Goal: Transaction & Acquisition: Obtain resource

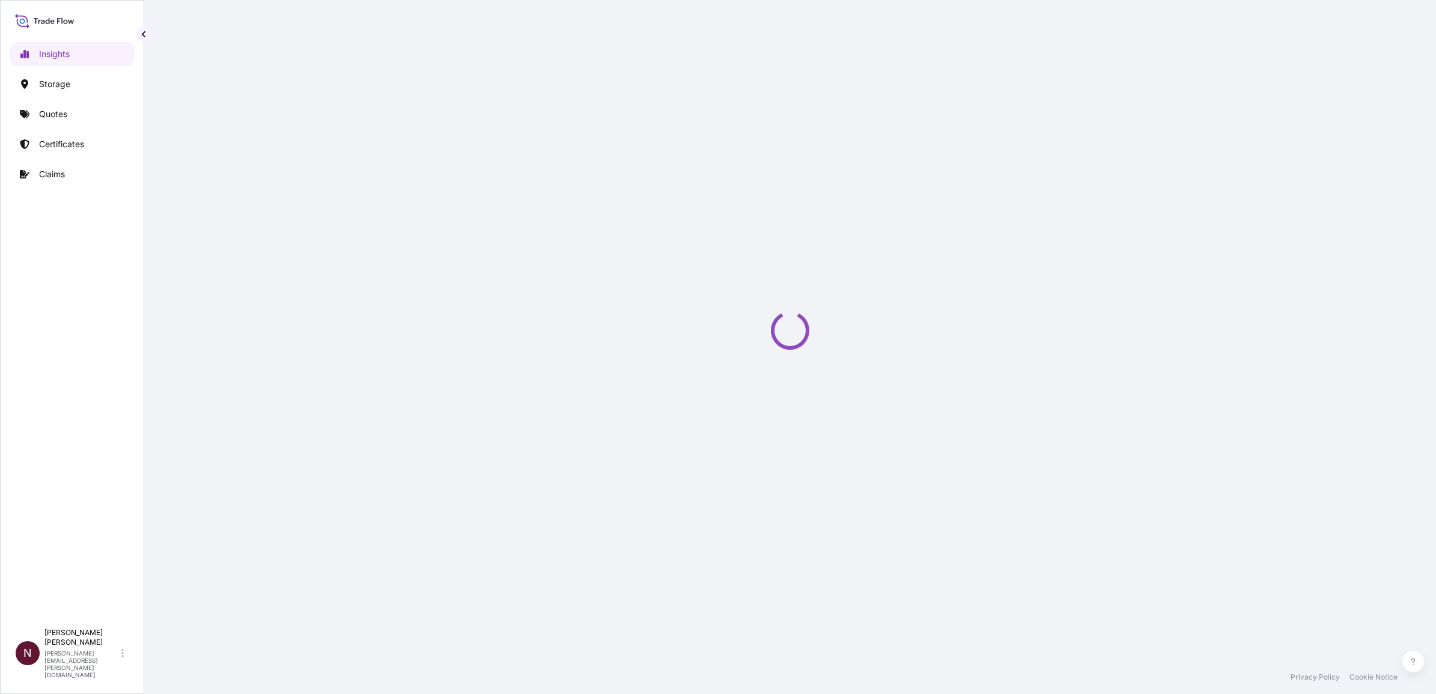
select select "2025"
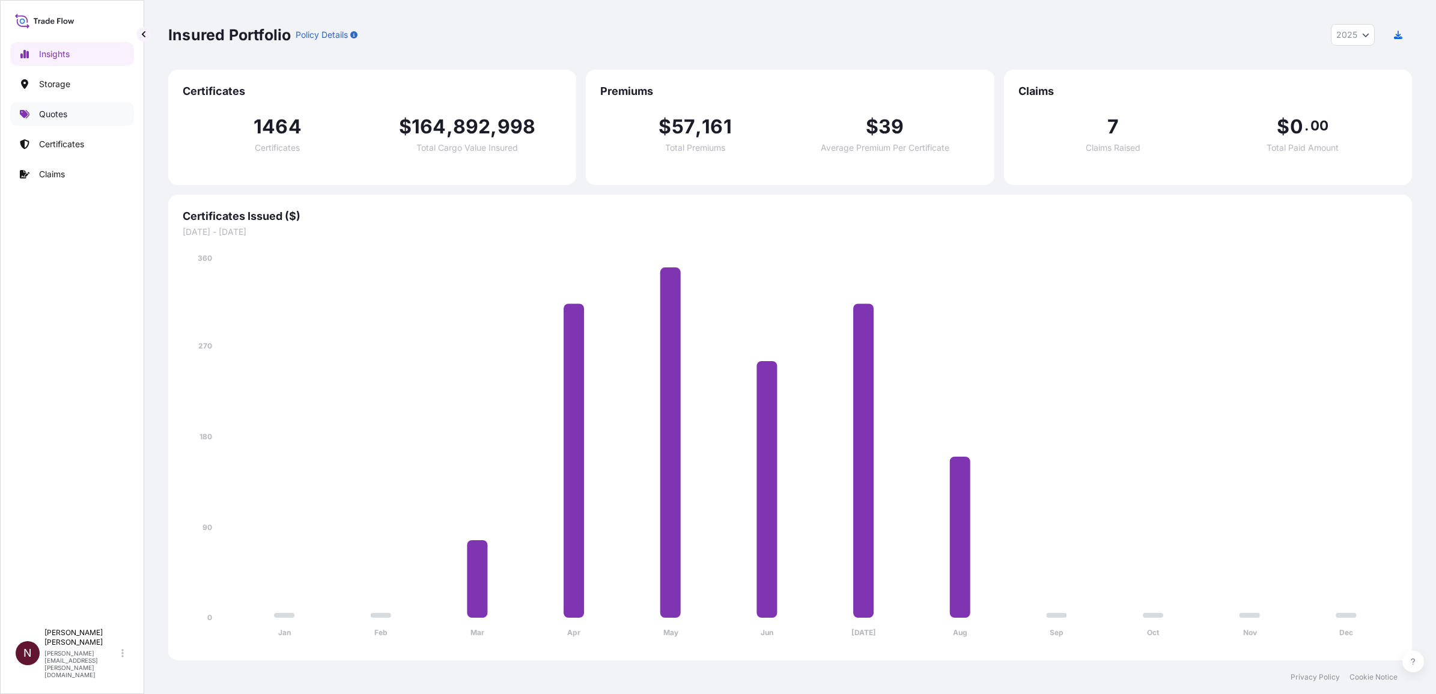
click at [65, 114] on p "Quotes" at bounding box center [53, 114] width 28 height 12
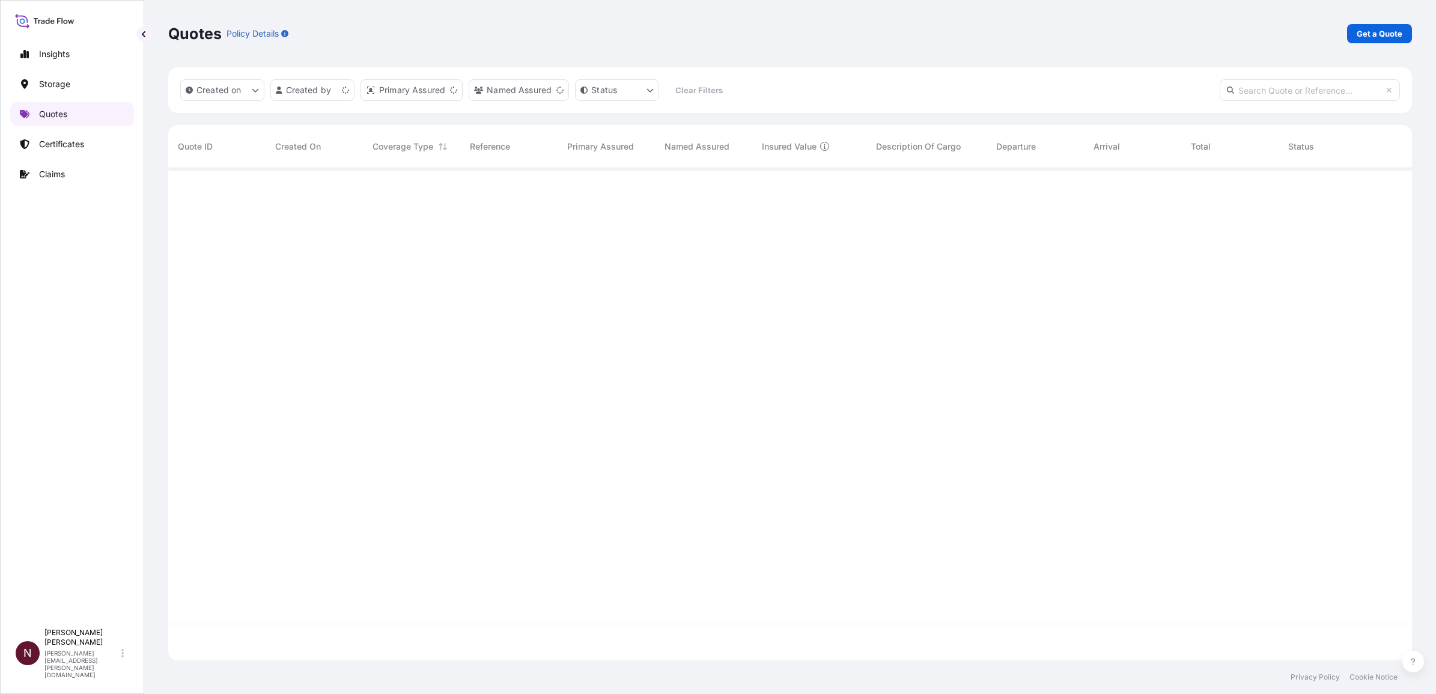
scroll to position [487, 1232]
click at [1381, 49] on div "Quotes Policy Details Get a Quote" at bounding box center [790, 33] width 1244 height 67
click at [1380, 42] on link "Get a Quote" at bounding box center [1379, 33] width 65 height 19
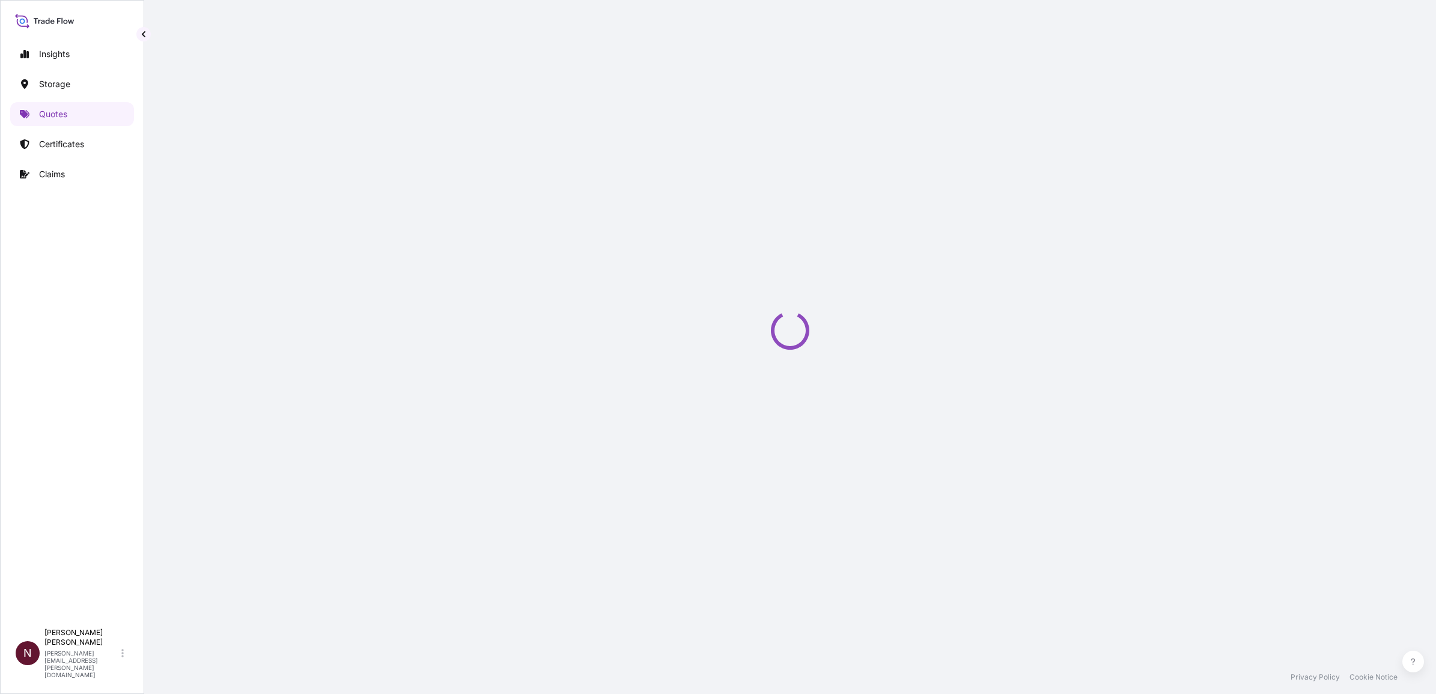
select select "Water"
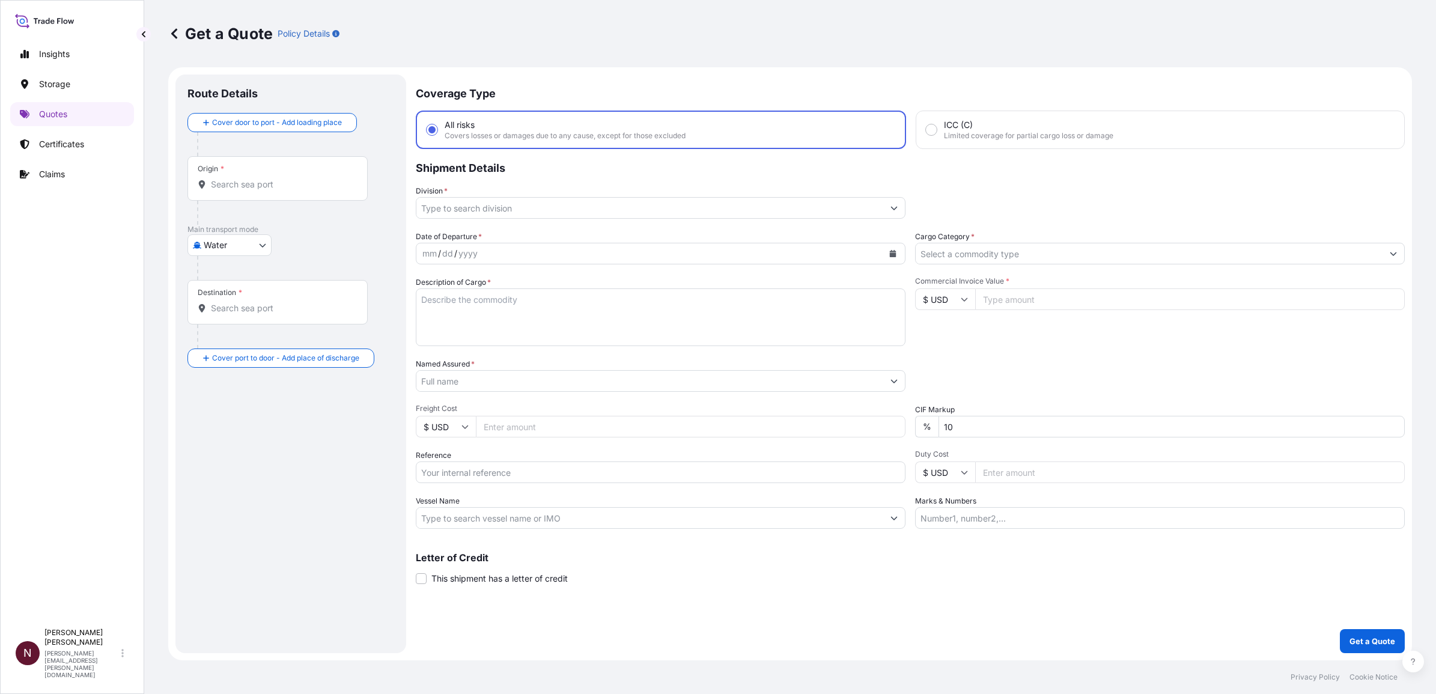
drag, startPoint x: 204, startPoint y: 173, endPoint x: 223, endPoint y: 187, distance: 23.6
click at [204, 173] on div "Origin *" at bounding box center [211, 169] width 26 height 10
click at [211, 178] on input "Origin *" at bounding box center [282, 184] width 142 height 12
click at [224, 188] on input "Origin *" at bounding box center [282, 184] width 142 height 12
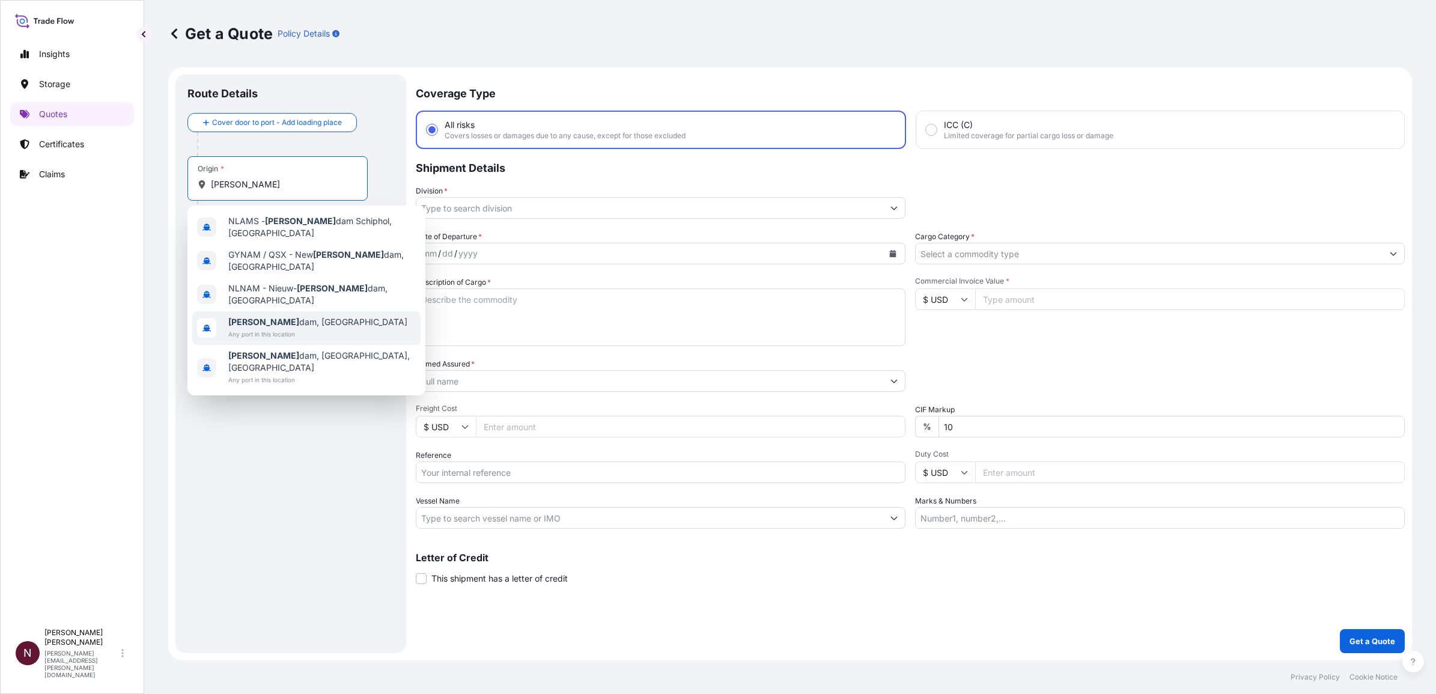
click at [269, 328] on span "Any port in this location" at bounding box center [317, 334] width 179 height 12
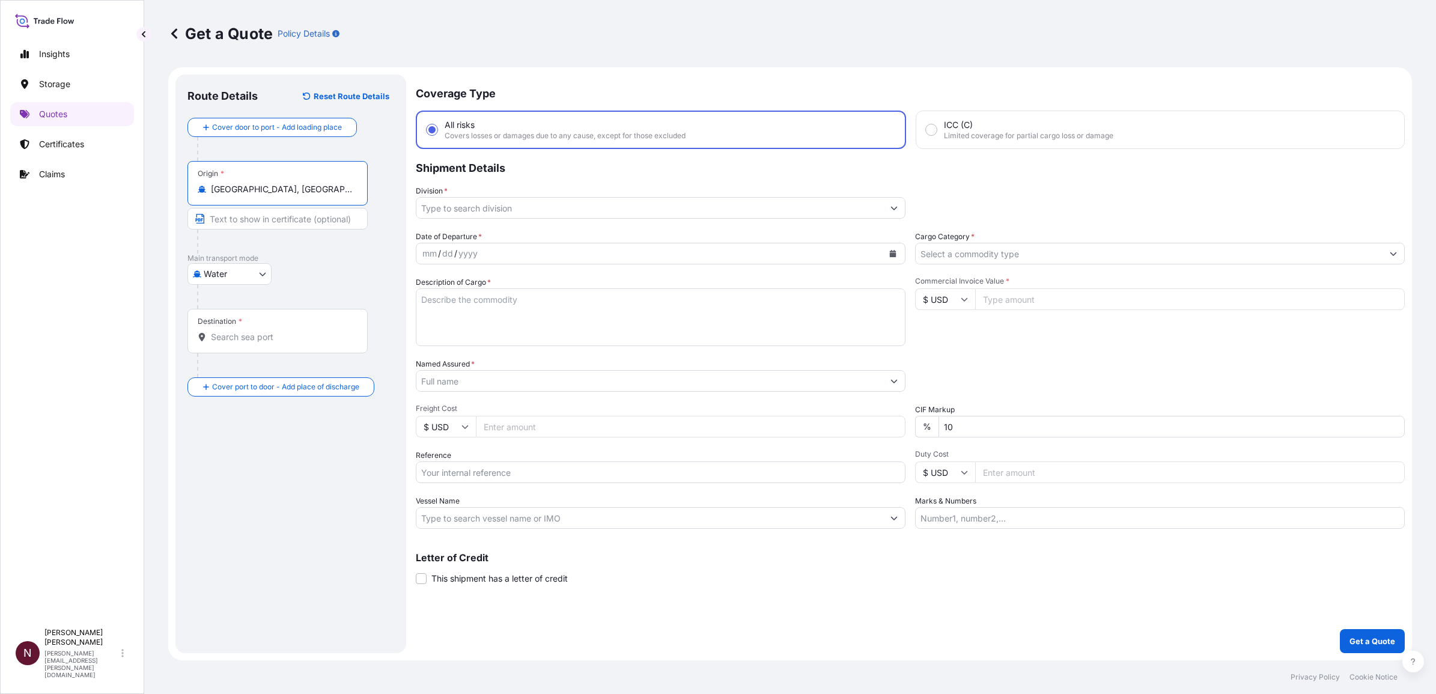
type input "[GEOGRAPHIC_DATA], [GEOGRAPHIC_DATA]"
click at [245, 342] on input "Destination *" at bounding box center [282, 337] width 142 height 12
click at [228, 376] on b "Riyad" at bounding box center [239, 373] width 23 height 10
type input "[GEOGRAPHIC_DATA] [GEOGRAPHIC_DATA]"
click at [451, 208] on input "Division *" at bounding box center [649, 208] width 467 height 22
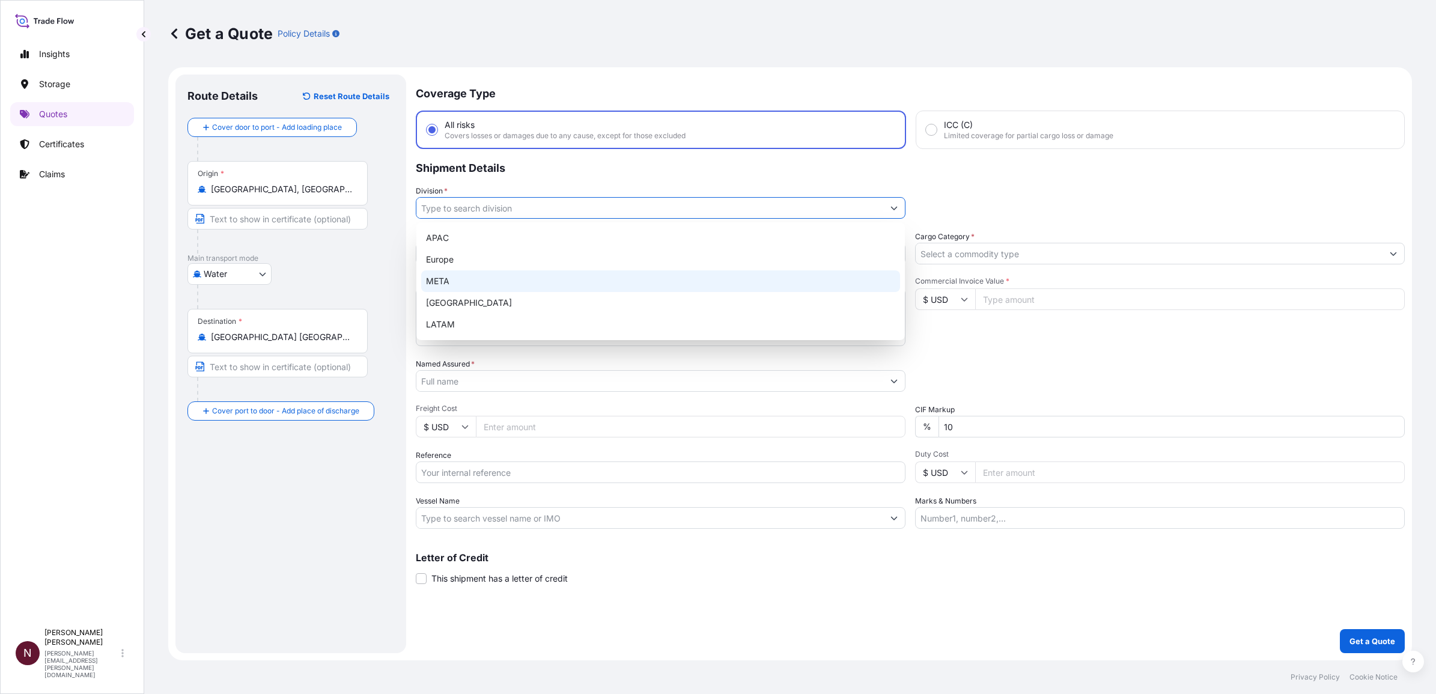
click at [451, 288] on div "META" at bounding box center [660, 281] width 479 height 22
type input "META"
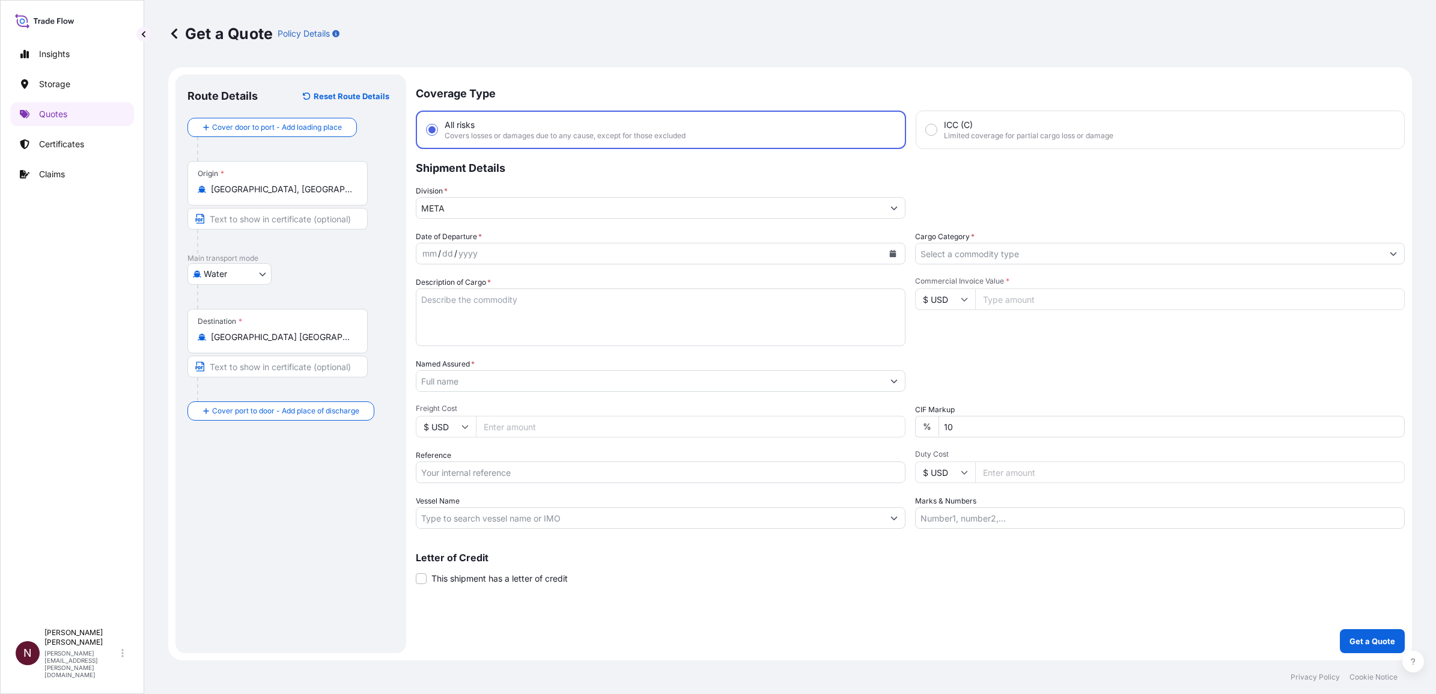
click at [458, 469] on input "Reference" at bounding box center [661, 472] width 490 height 22
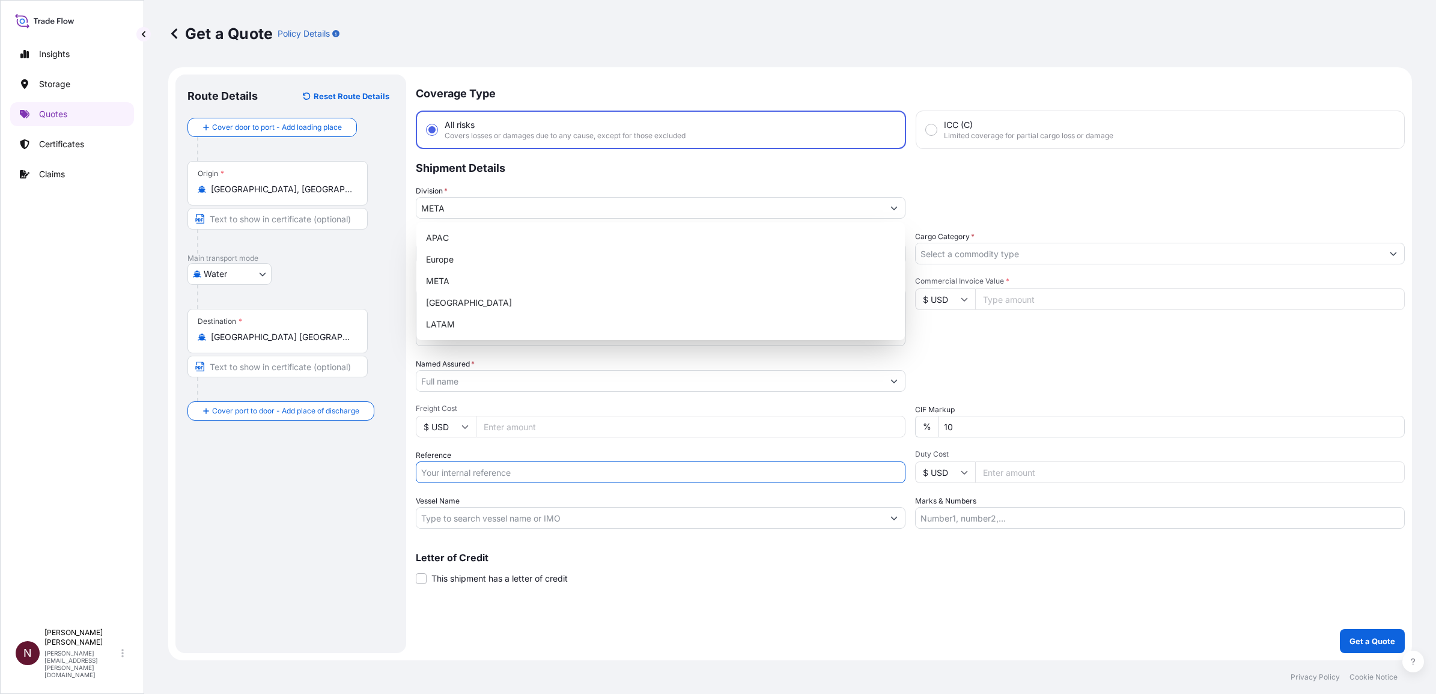
paste input "SA1015241239"
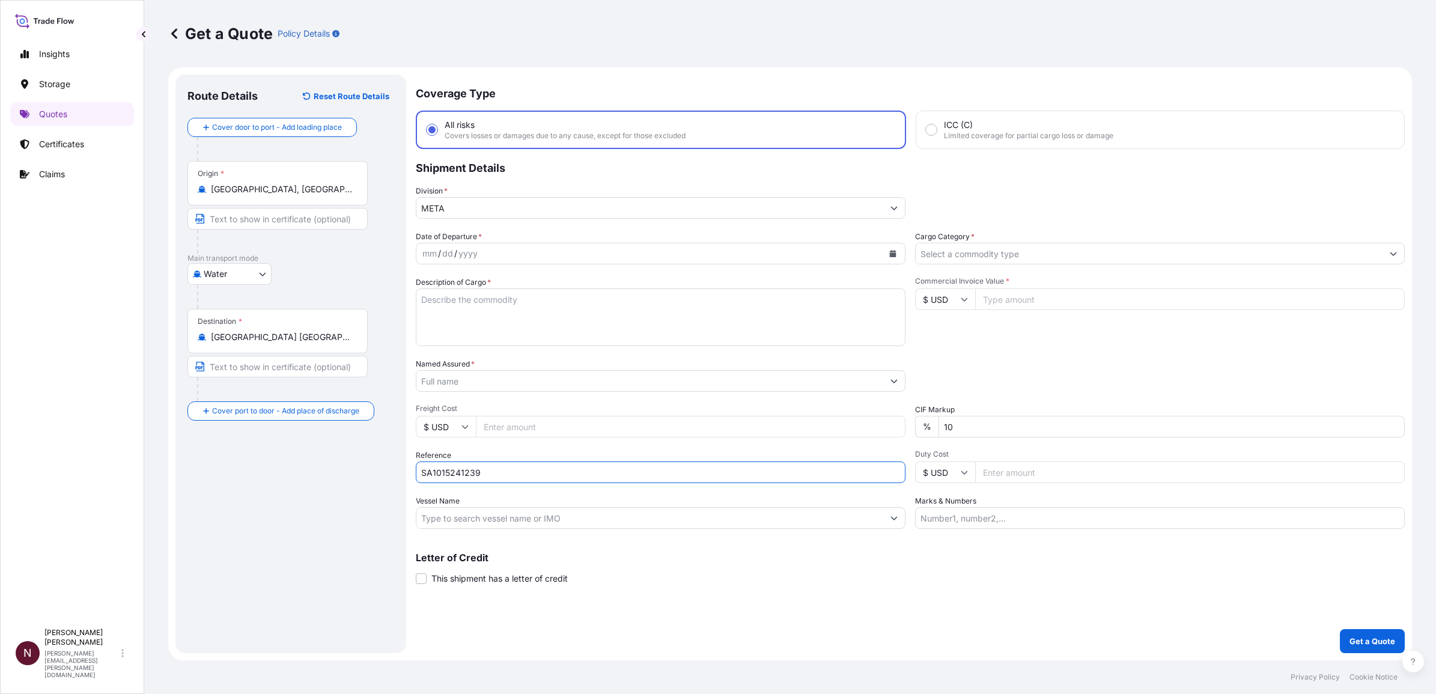
type input "SA1015241239"
click at [460, 251] on div "yyyy" at bounding box center [468, 253] width 22 height 14
click at [890, 251] on icon "Calendar" at bounding box center [892, 253] width 7 height 7
click at [454, 397] on div "18" at bounding box center [460, 400] width 22 height 22
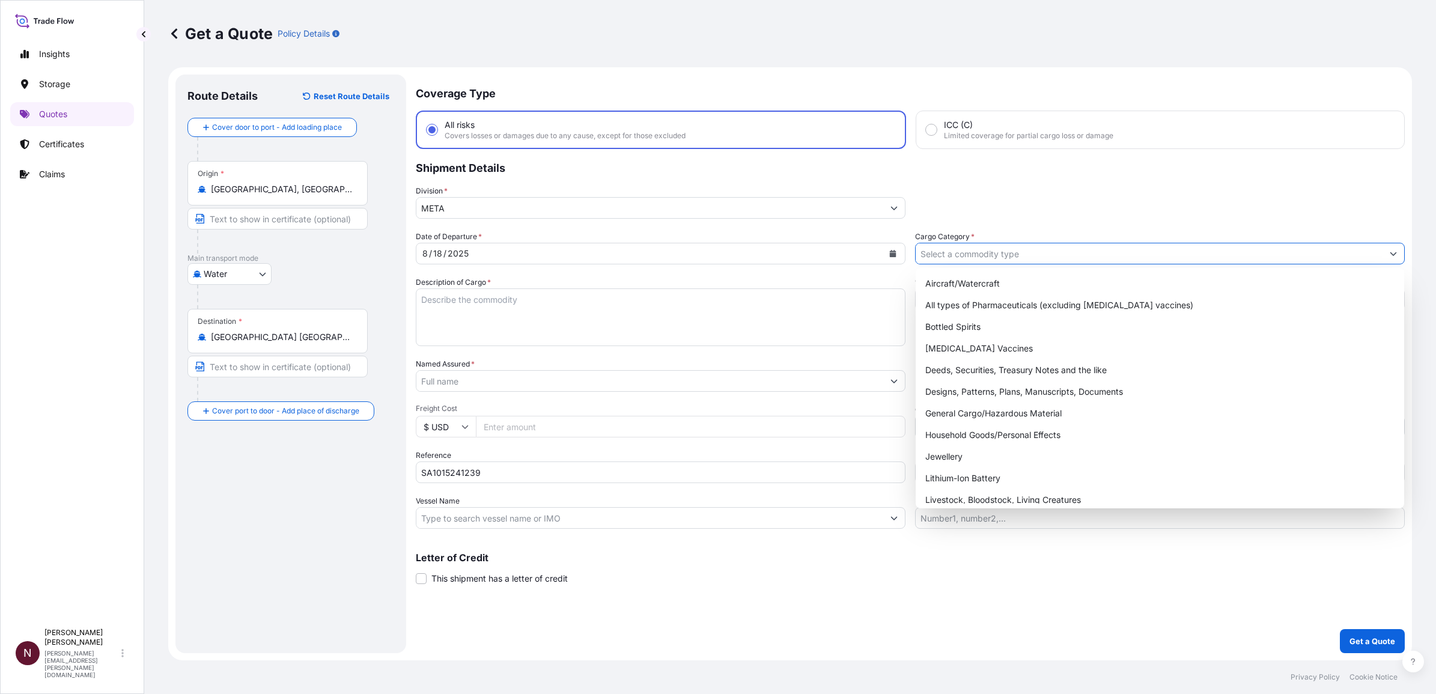
click at [965, 256] on input "Cargo Category *" at bounding box center [1149, 254] width 467 height 22
click at [953, 418] on div "General Cargo/Hazardous Material" at bounding box center [1159, 414] width 479 height 22
type input "General Cargo/Hazardous Material"
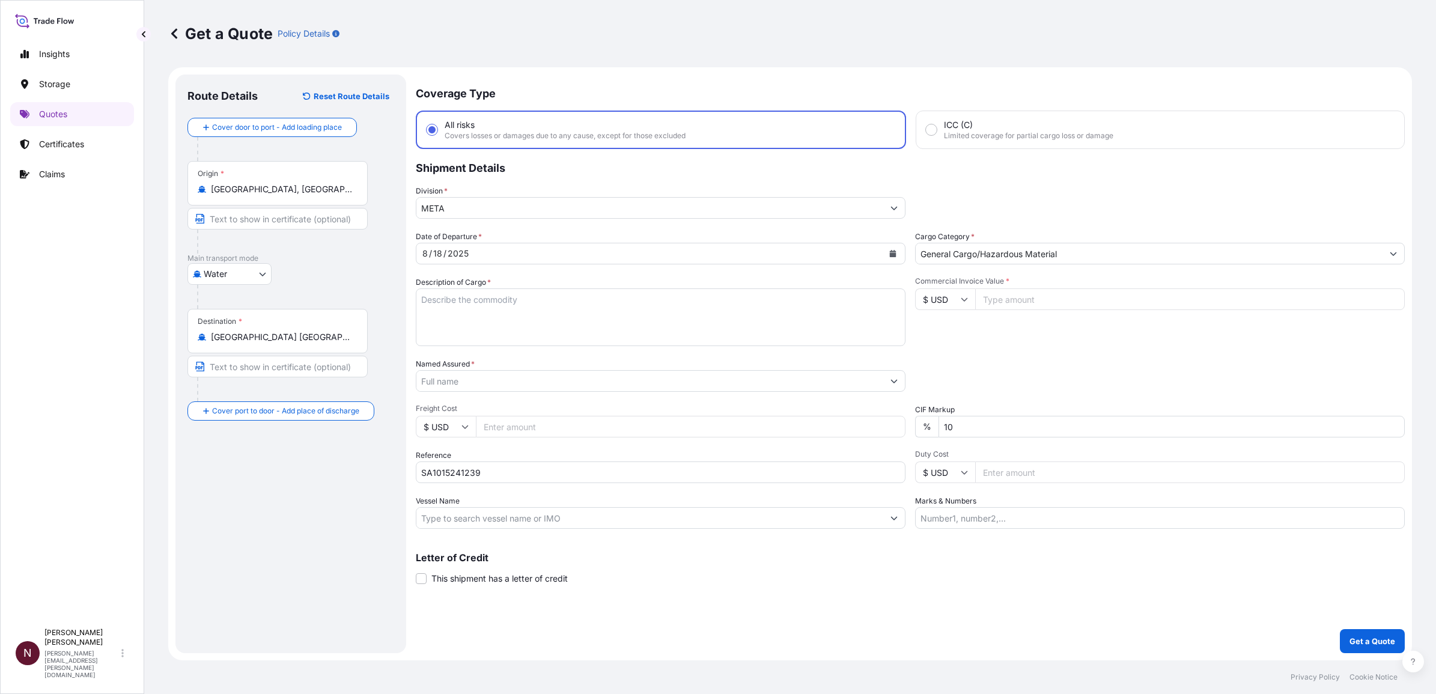
click at [457, 380] on input "Named Assured *" at bounding box center [649, 381] width 467 height 22
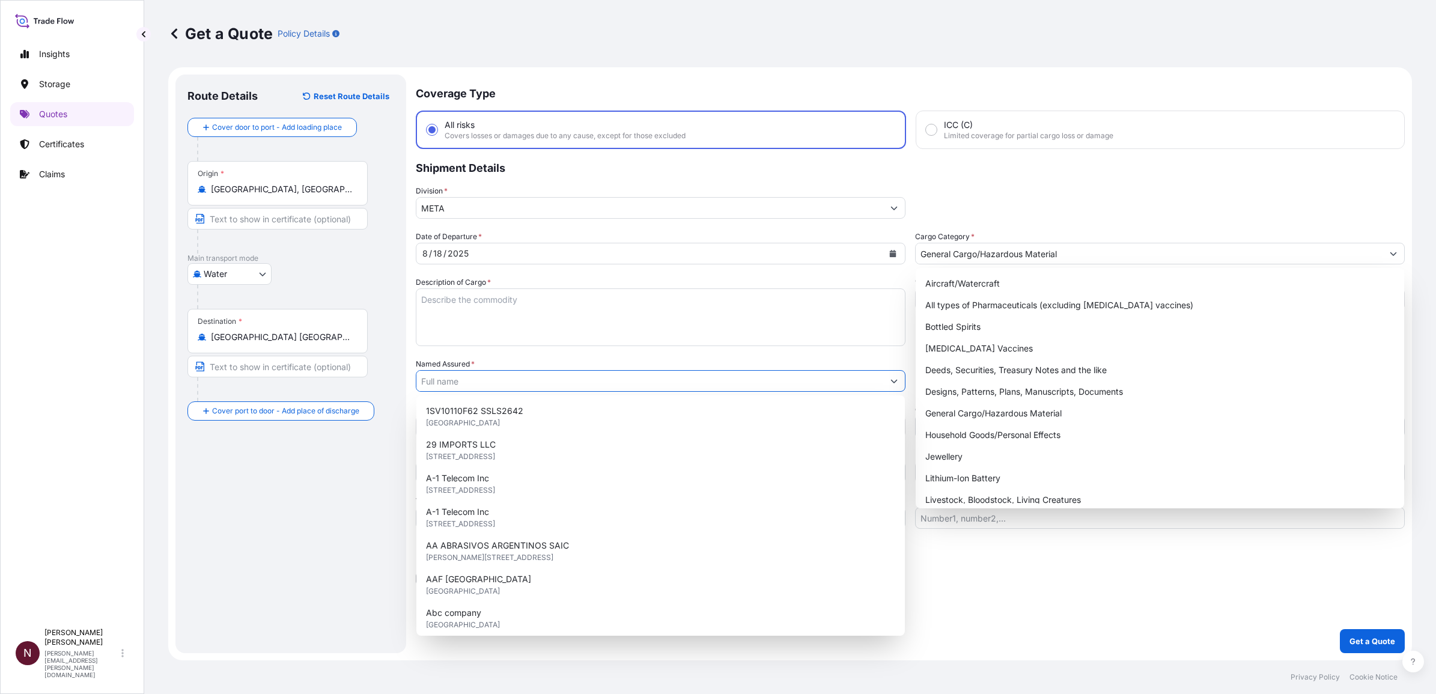
paste input "First Gulf Medica"
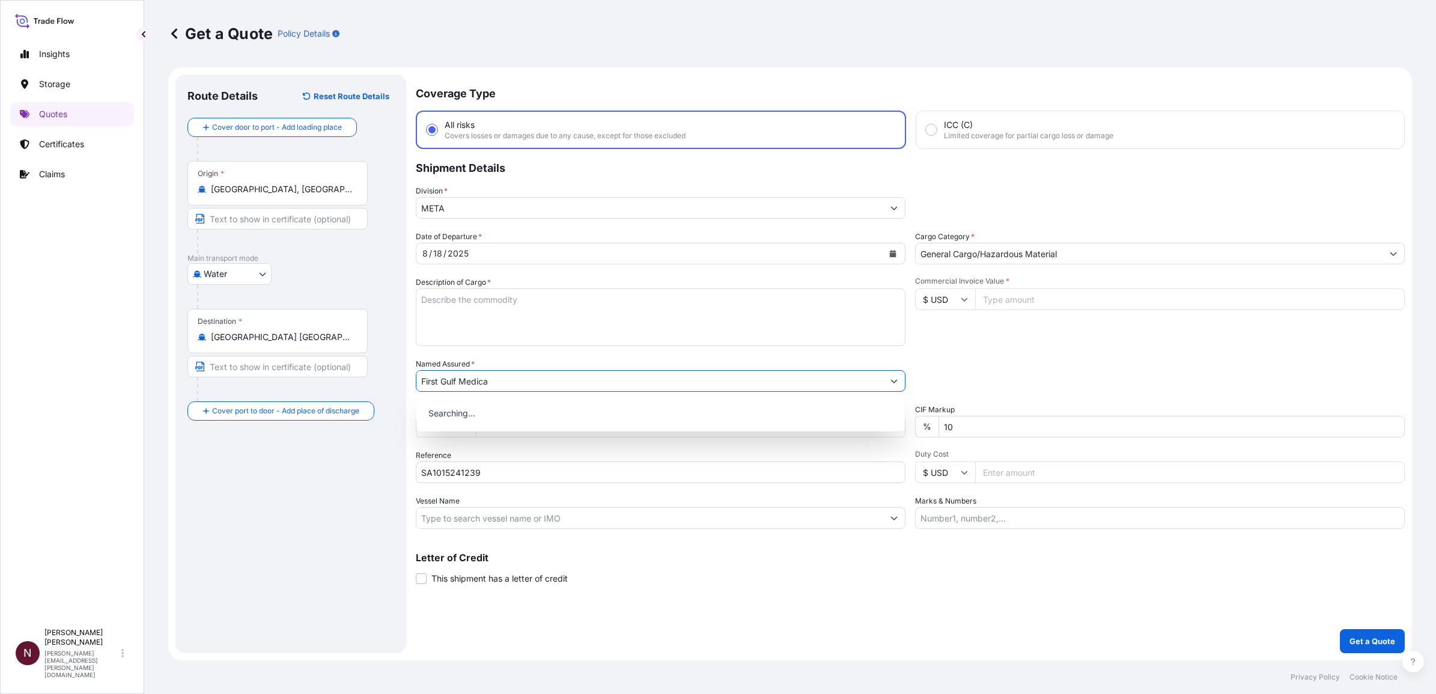
type input "First Gulf Medica"
click at [1092, 367] on div "Packing Category Type to search a container mode Please select a primary mode o…" at bounding box center [1160, 375] width 490 height 34
drag, startPoint x: 969, startPoint y: 421, endPoint x: 929, endPoint y: 419, distance: 39.7
click at [929, 419] on div "% 10" at bounding box center [1160, 427] width 490 height 22
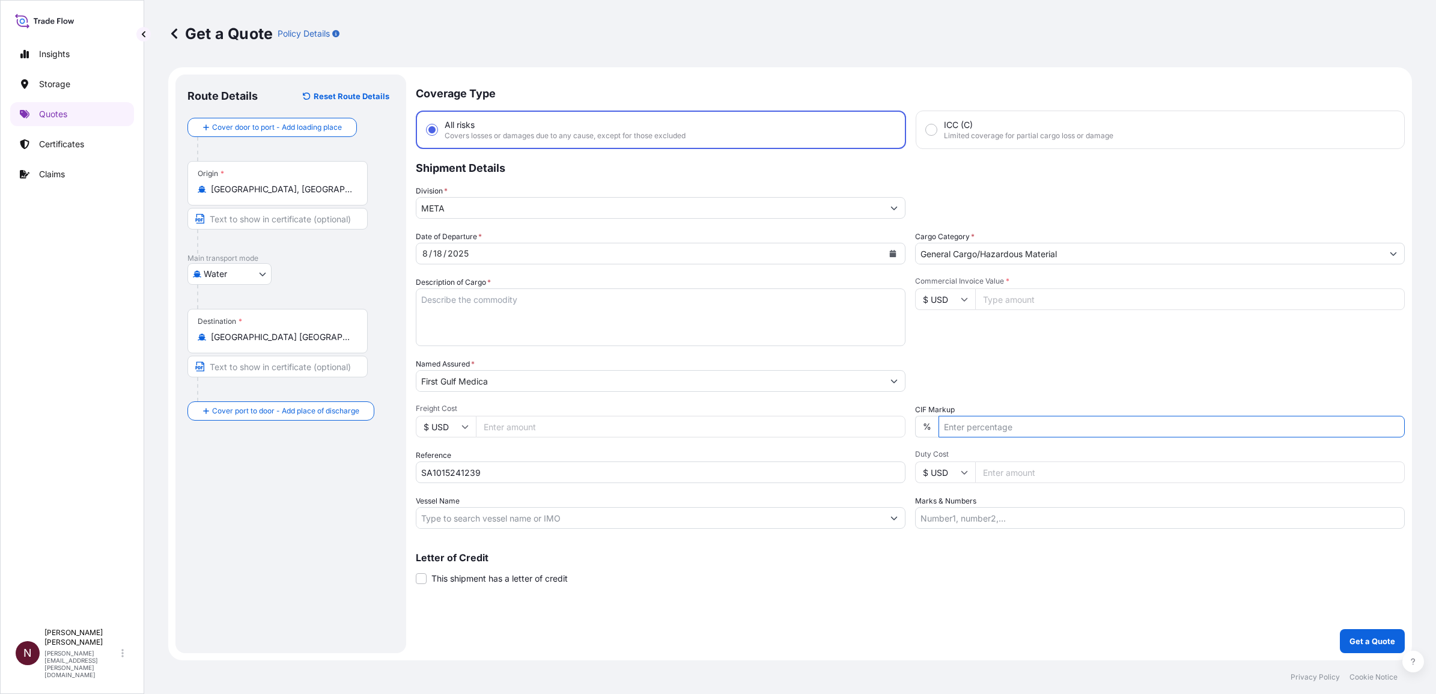
type input "10"
click at [942, 296] on input "$ USD" at bounding box center [945, 299] width 60 height 22
click at [943, 332] on div "€ EUR" at bounding box center [945, 331] width 50 height 23
type input "€ EUR"
click at [998, 303] on input "Commercial Invoice Value *" at bounding box center [1190, 299] width 430 height 22
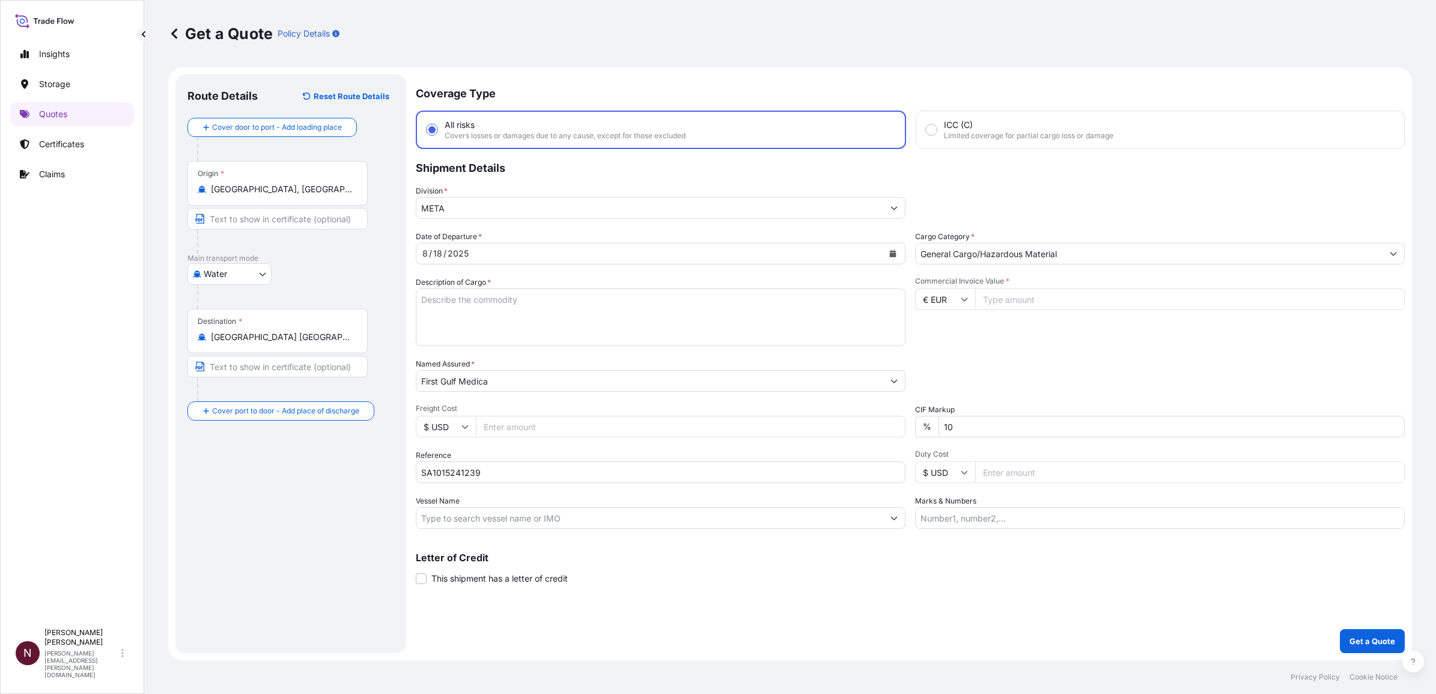
paste input "163150.00"
type input "163150.00"
click at [988, 338] on div "Commercial Invoice Value * € EUR 163150.00" at bounding box center [1160, 311] width 490 height 70
click at [528, 302] on textarea "Description of Cargo *" at bounding box center [661, 317] width 490 height 58
paste textarea "Medical Equipment"
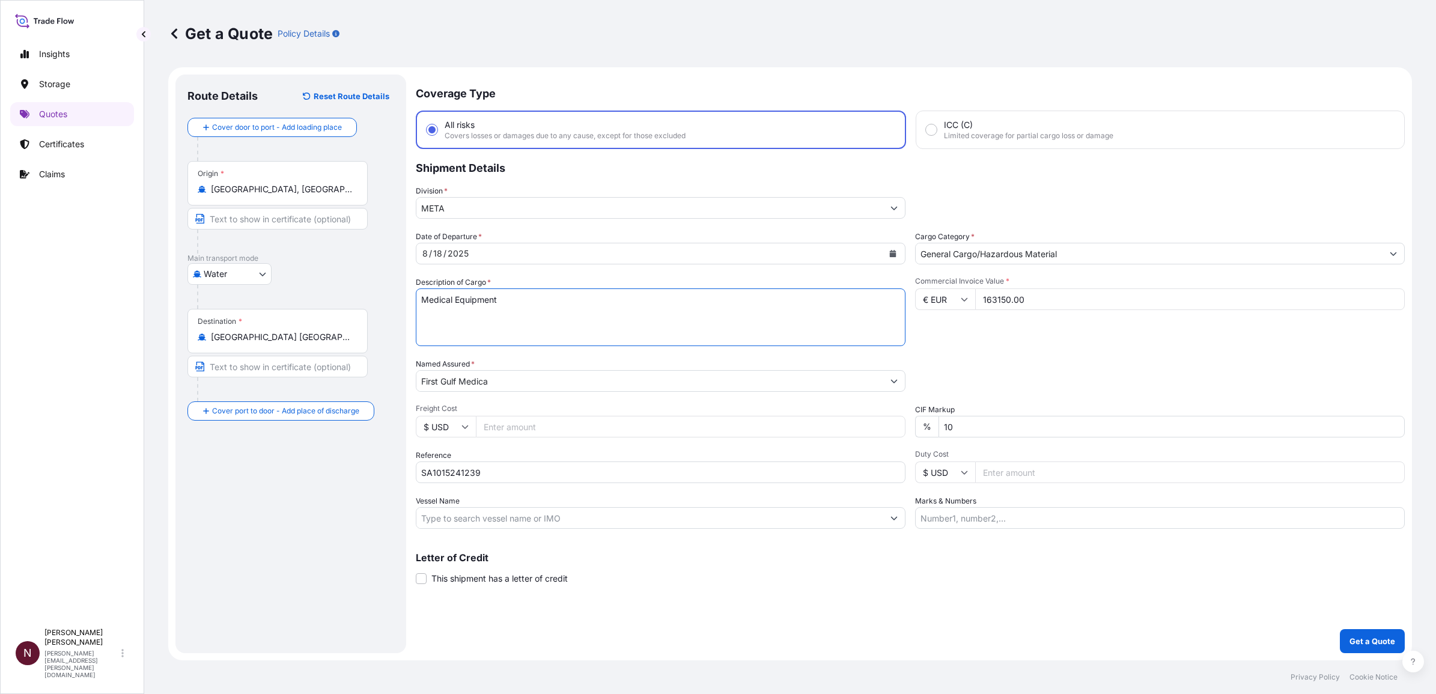
type textarea "Medical Equipment"
click at [1372, 623] on div "Coverage Type All risks Covers losses or damages due to any cause, except for t…" at bounding box center [910, 364] width 989 height 579
drag, startPoint x: 969, startPoint y: 428, endPoint x: 912, endPoint y: 424, distance: 57.3
click at [913, 424] on div "Date of Departure * [DATE] Cargo Category * General Cargo/Hazardous Material De…" at bounding box center [910, 380] width 989 height 298
type input "0"
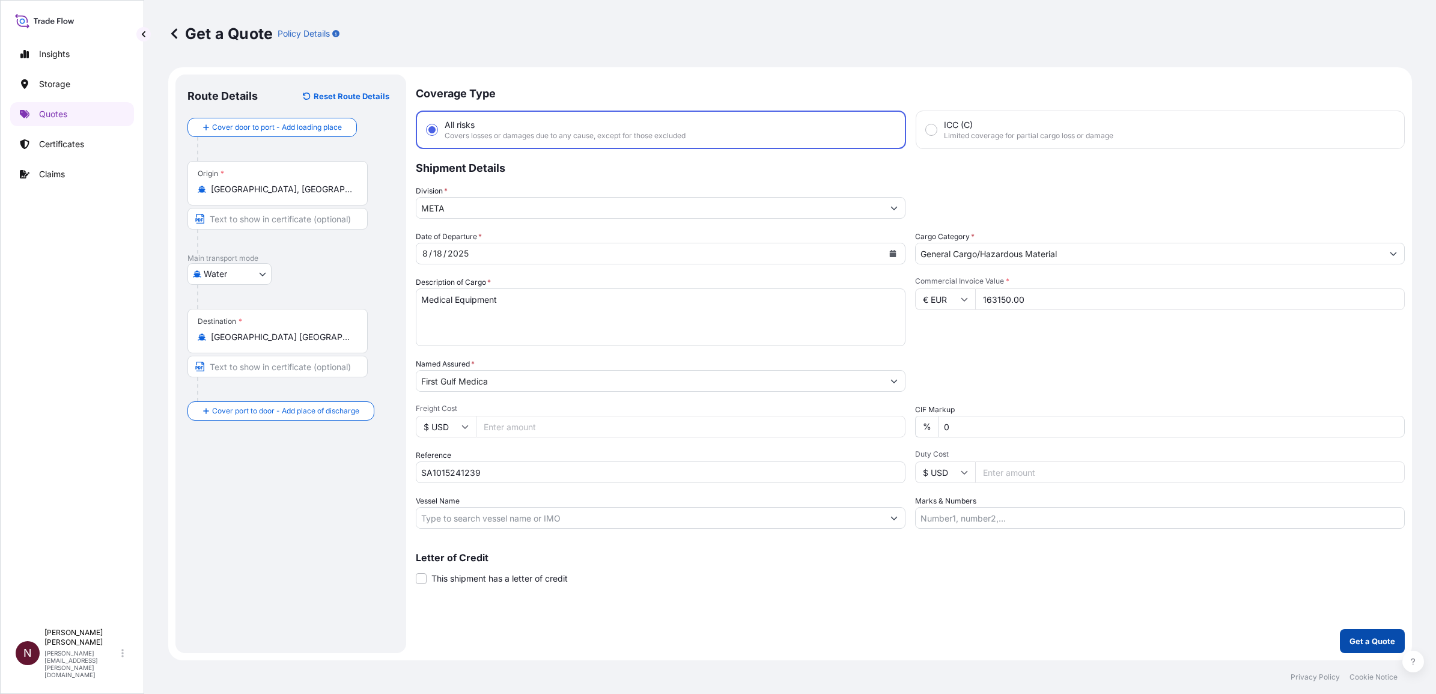
click at [1383, 650] on button "Get a Quote" at bounding box center [1372, 641] width 65 height 24
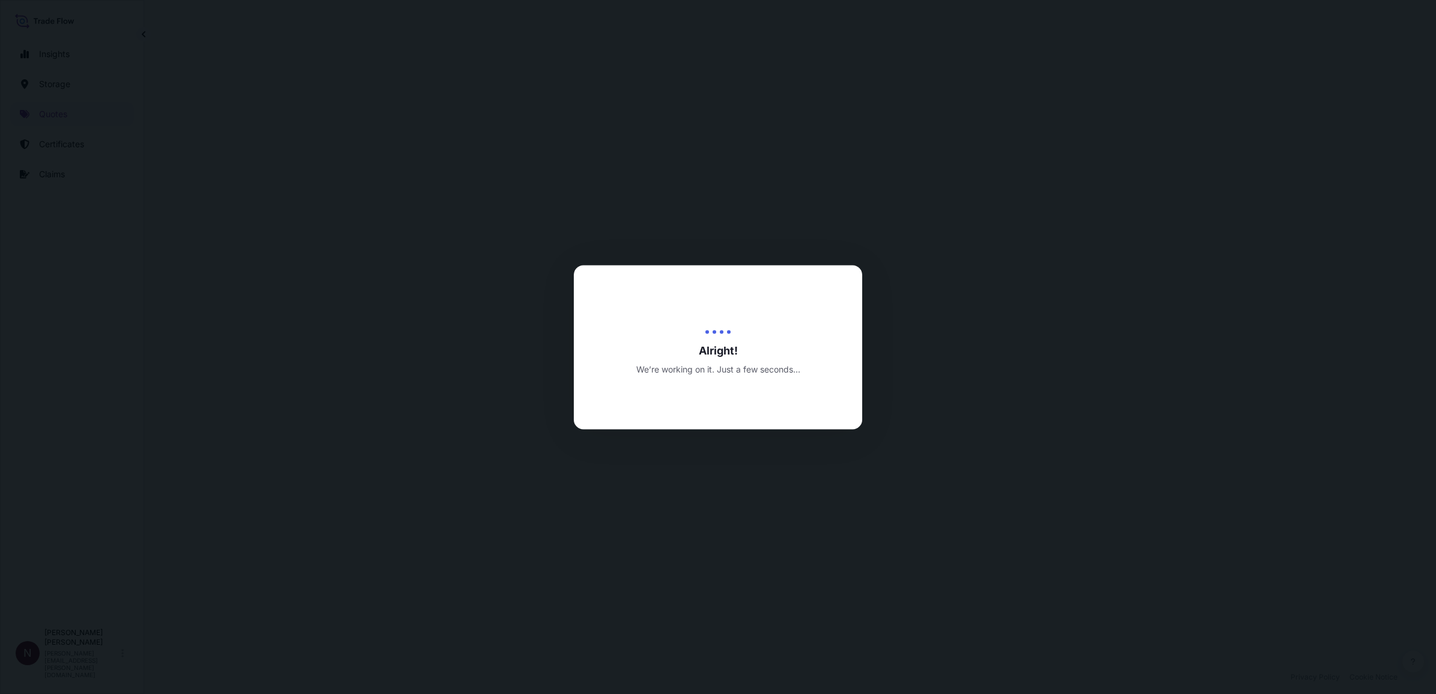
select select "Water"
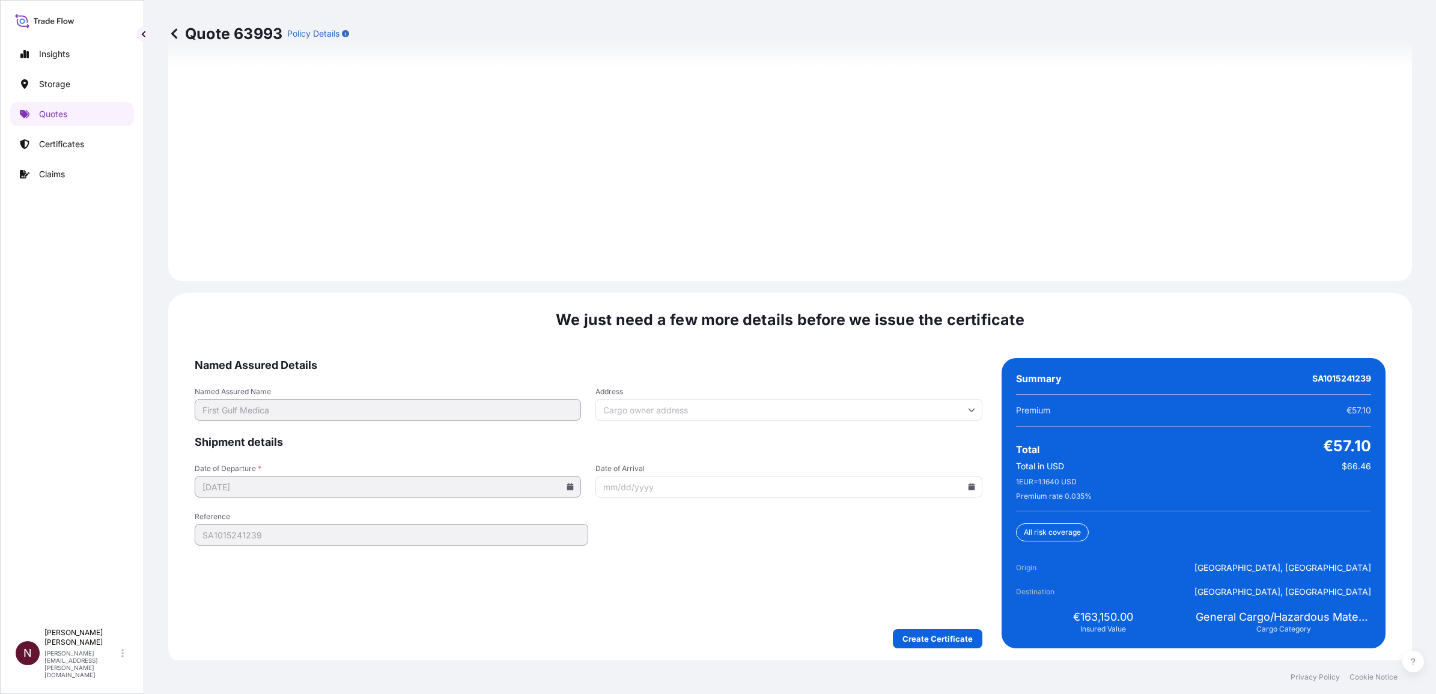
scroll to position [1632, 0]
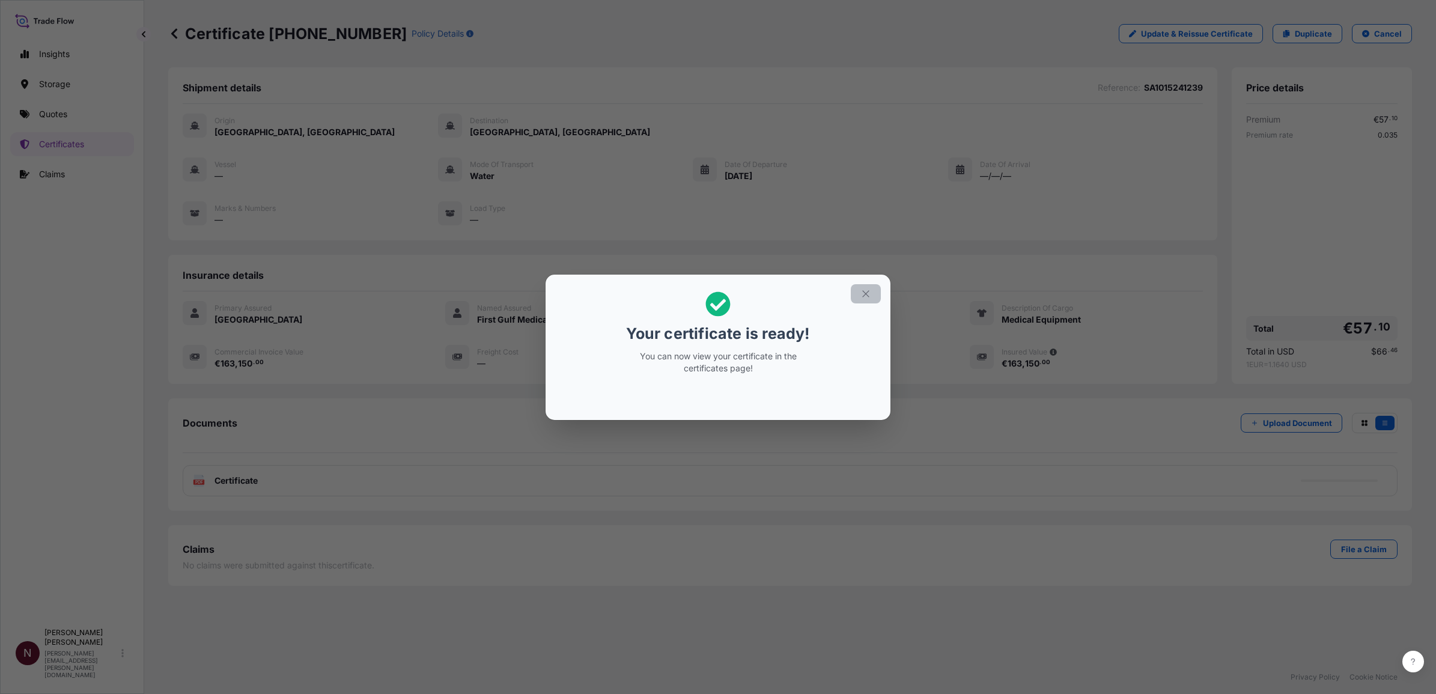
click at [869, 297] on icon "button" at bounding box center [865, 293] width 11 height 11
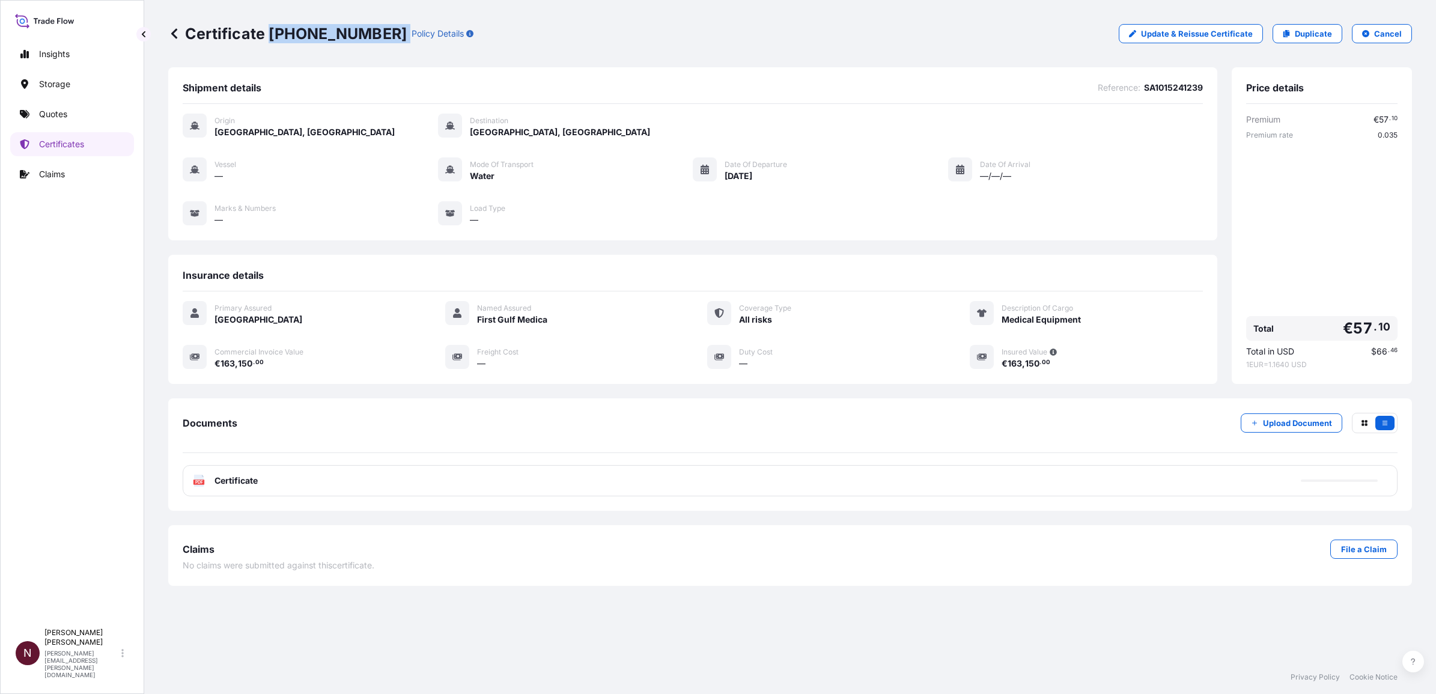
drag, startPoint x: 370, startPoint y: 34, endPoint x: 269, endPoint y: 34, distance: 100.9
click at [269, 34] on div "Certificate [PHONE_NUMBER] Policy Details" at bounding box center [320, 33] width 305 height 19
copy p "[PHONE_NUMBER]"
click at [231, 481] on span "Certificate" at bounding box center [235, 481] width 43 height 12
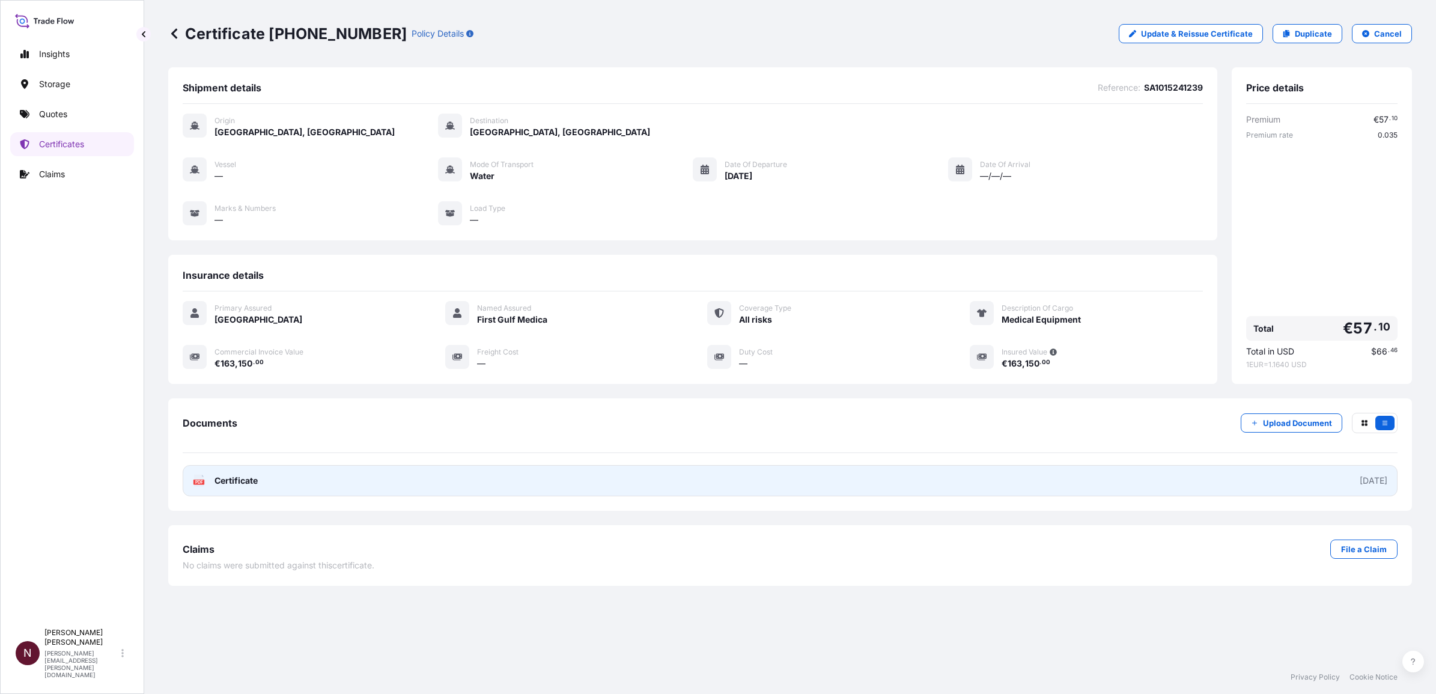
click at [221, 479] on span "Certificate" at bounding box center [235, 481] width 43 height 12
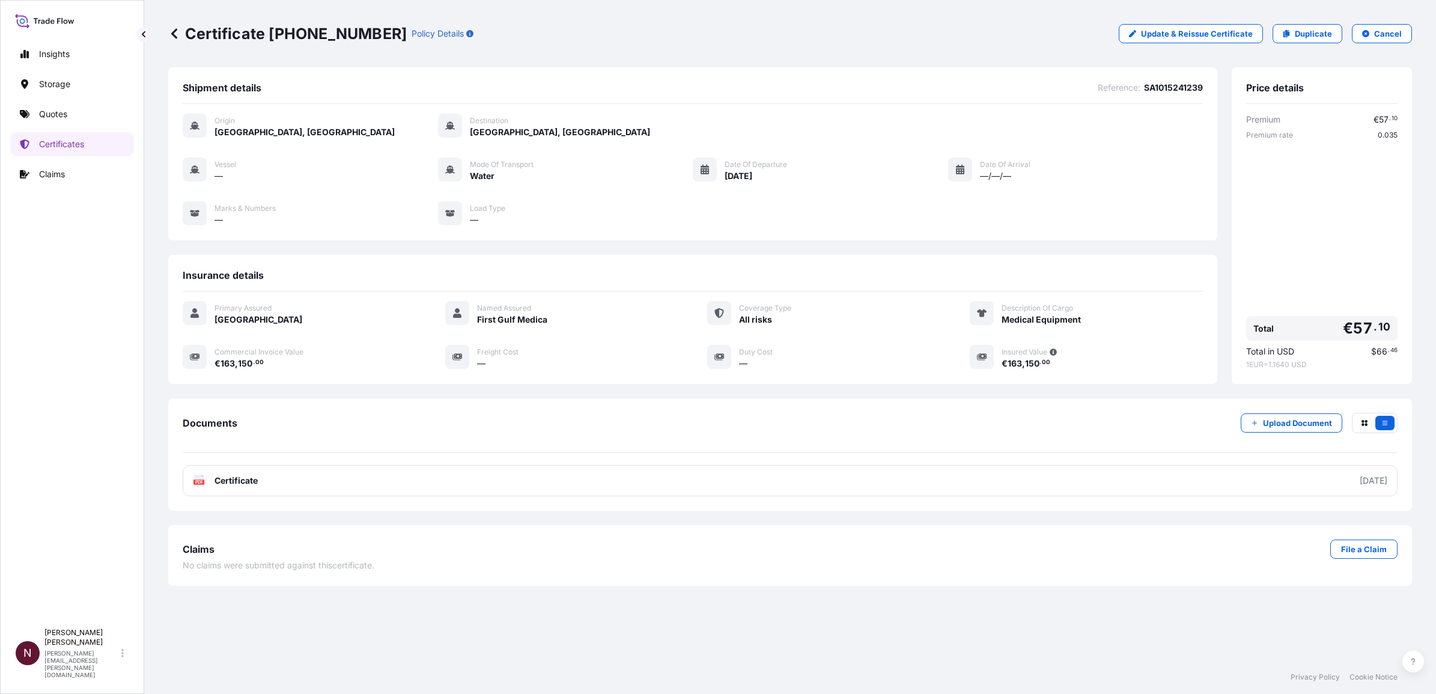
click at [1298, 37] on p "Duplicate" at bounding box center [1313, 34] width 37 height 12
select select "Water"
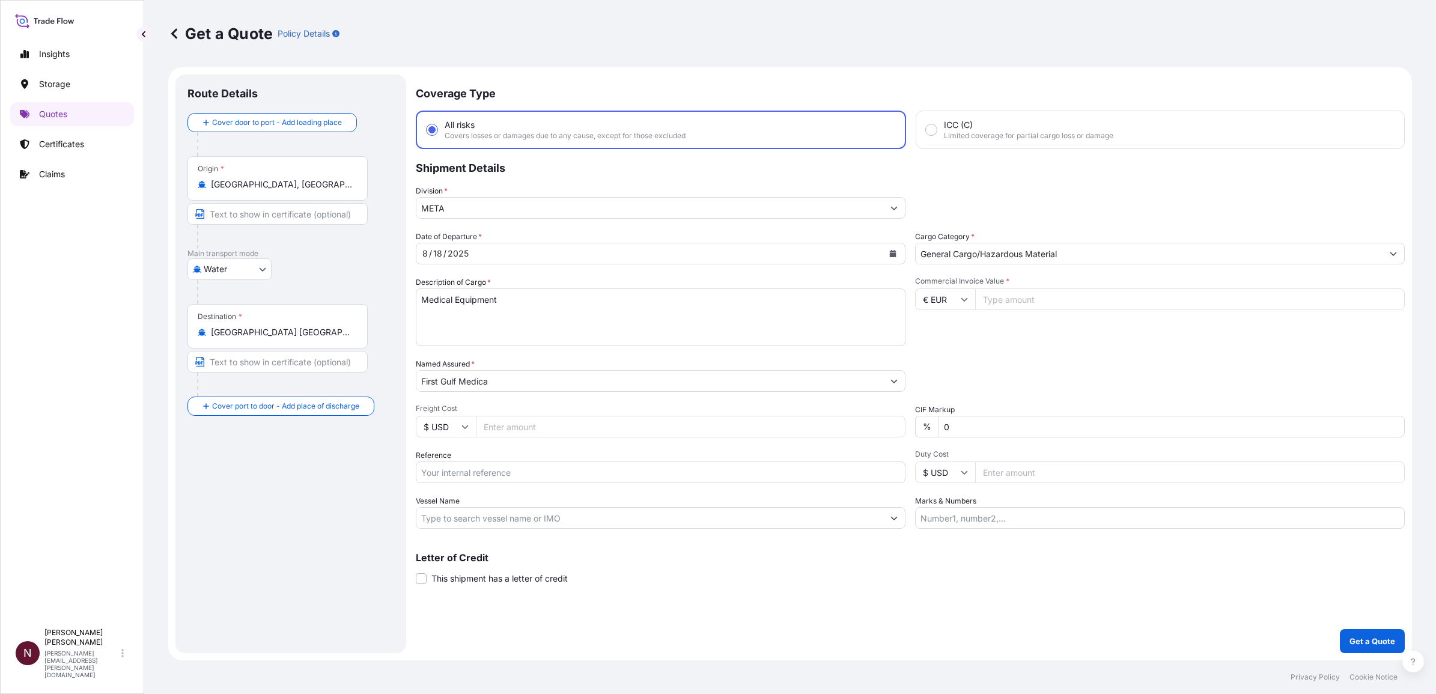
click at [228, 183] on input "[GEOGRAPHIC_DATA], [GEOGRAPHIC_DATA]" at bounding box center [282, 184] width 142 height 12
paste input "[GEOGRAPHIC_DATA]"
click at [263, 221] on b "[GEOGRAPHIC_DATA], [GEOGRAPHIC_DATA]" at bounding box center [318, 221] width 180 height 10
type input "[GEOGRAPHIC_DATA], [GEOGRAPHIC_DATA]"
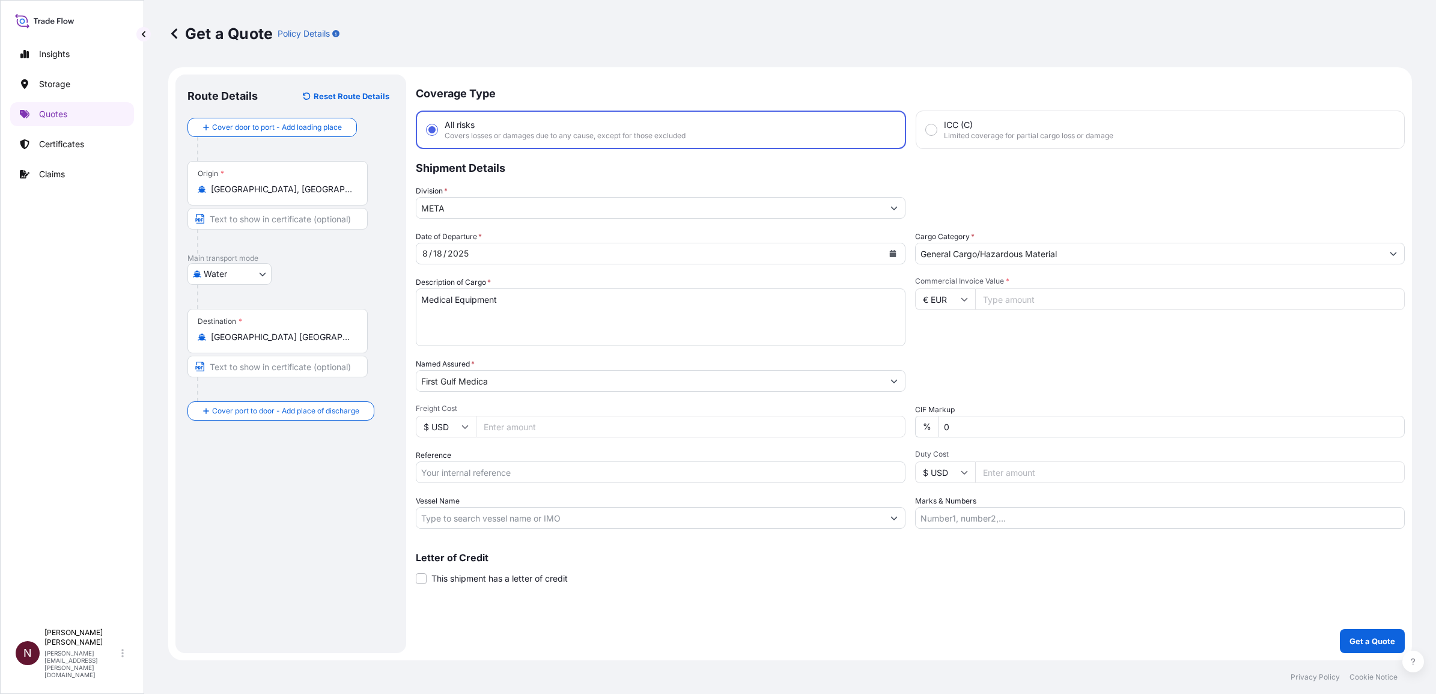
click at [960, 292] on input "€ EUR" at bounding box center [945, 299] width 60 height 22
click at [940, 393] on div "$ USD" at bounding box center [945, 381] width 50 height 23
type input "$ USD"
click at [996, 299] on input "Commercial Invoice Value *" at bounding box center [1190, 299] width 430 height 22
paste input "24553.20"
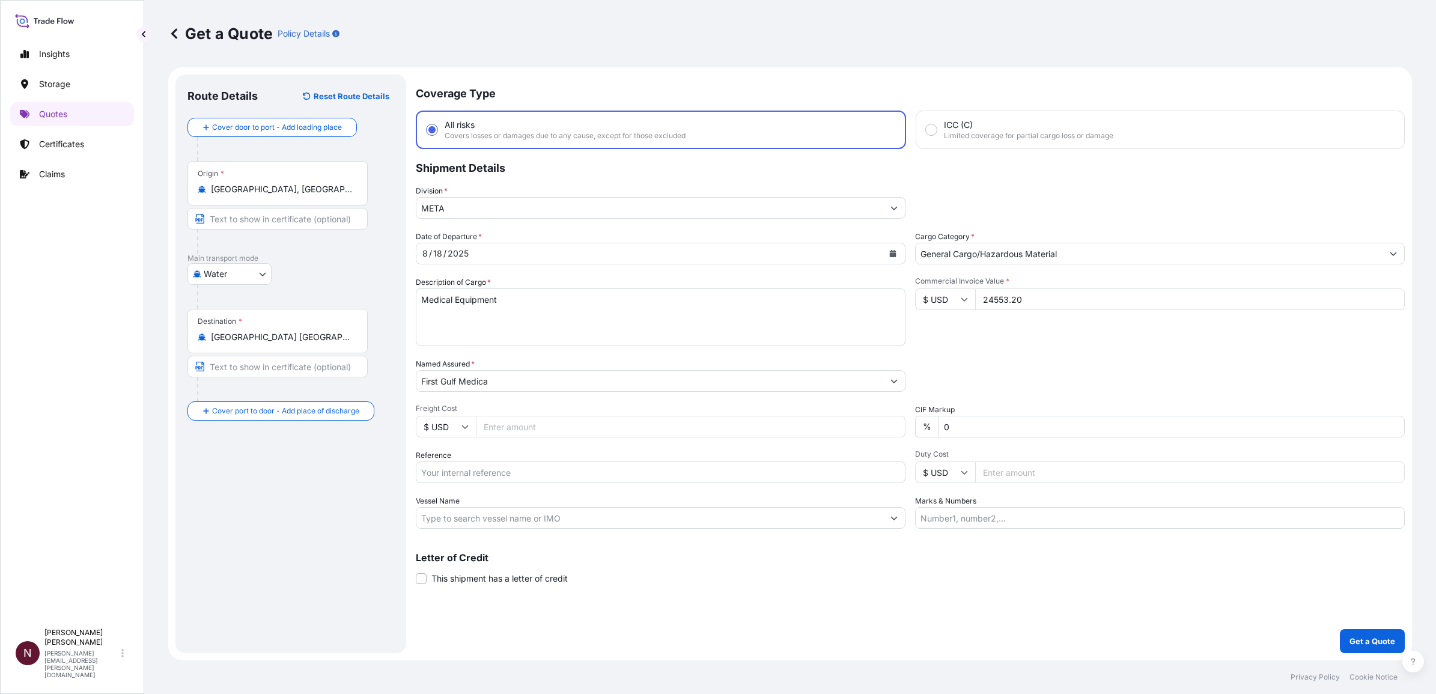
type input "24553.20"
drag, startPoint x: 470, startPoint y: 305, endPoint x: 404, endPoint y: 302, distance: 66.1
click at [404, 302] on form "Route Details Reset Route Details Cover door to port - Add loading place Place …" at bounding box center [790, 363] width 1244 height 593
paste textarea "Consumables"
type textarea "Medical Consumables"
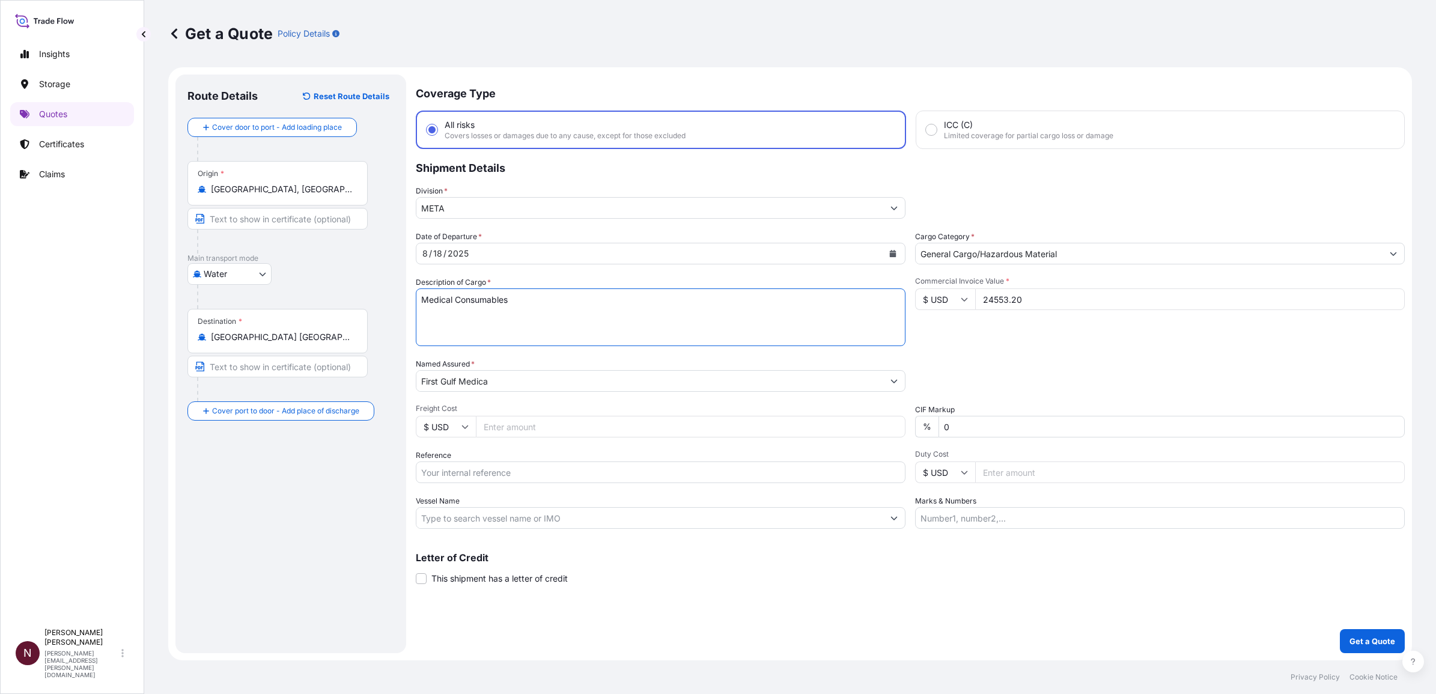
click at [643, 579] on div "Letter of Credit This shipment has a letter of credit Letter of credit * Letter…" at bounding box center [910, 569] width 989 height 32
click at [507, 476] on input "Reference" at bounding box center [661, 472] width 490 height 22
type input "SA1015241239"
click at [1350, 628] on div "Coverage Type All risks Covers losses or damages due to any cause, except for t…" at bounding box center [910, 364] width 989 height 579
click at [1358, 634] on button "Get a Quote" at bounding box center [1372, 641] width 65 height 24
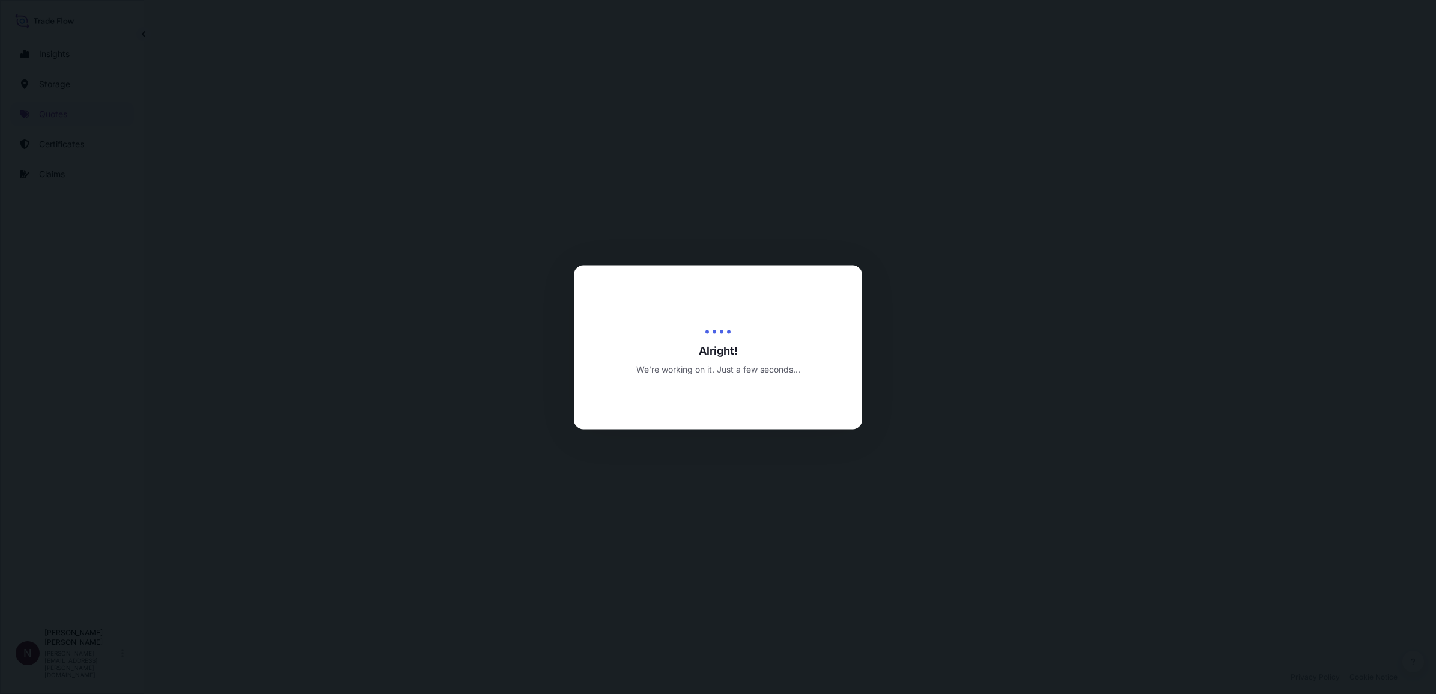
select select "Water"
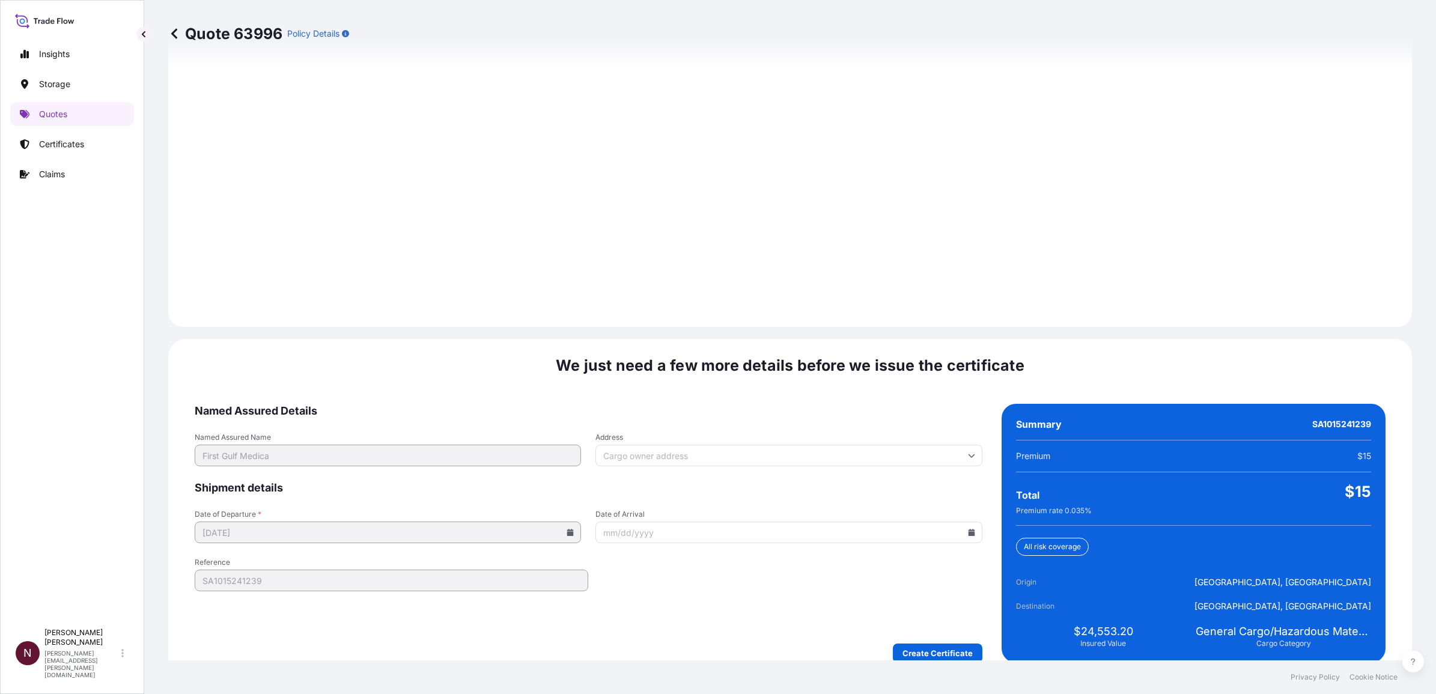
scroll to position [1569, 0]
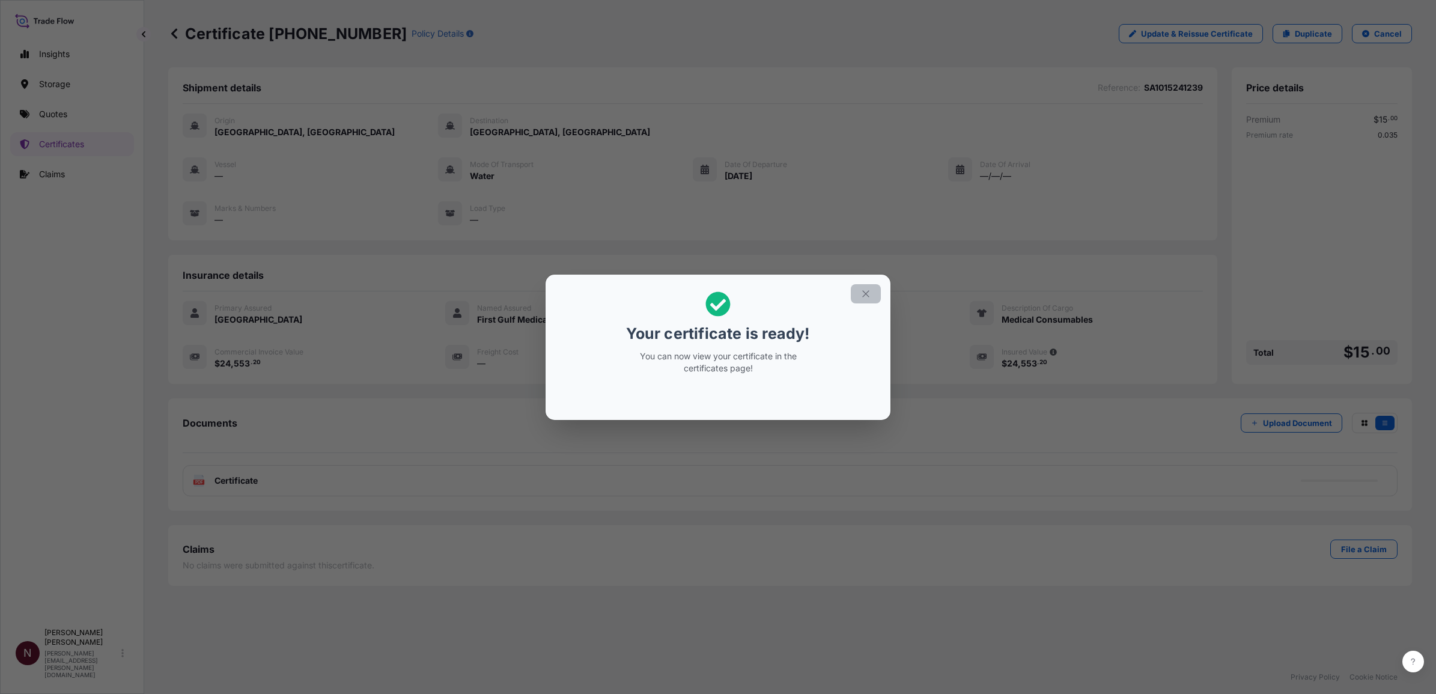
click at [866, 296] on icon "button" at bounding box center [865, 293] width 11 height 11
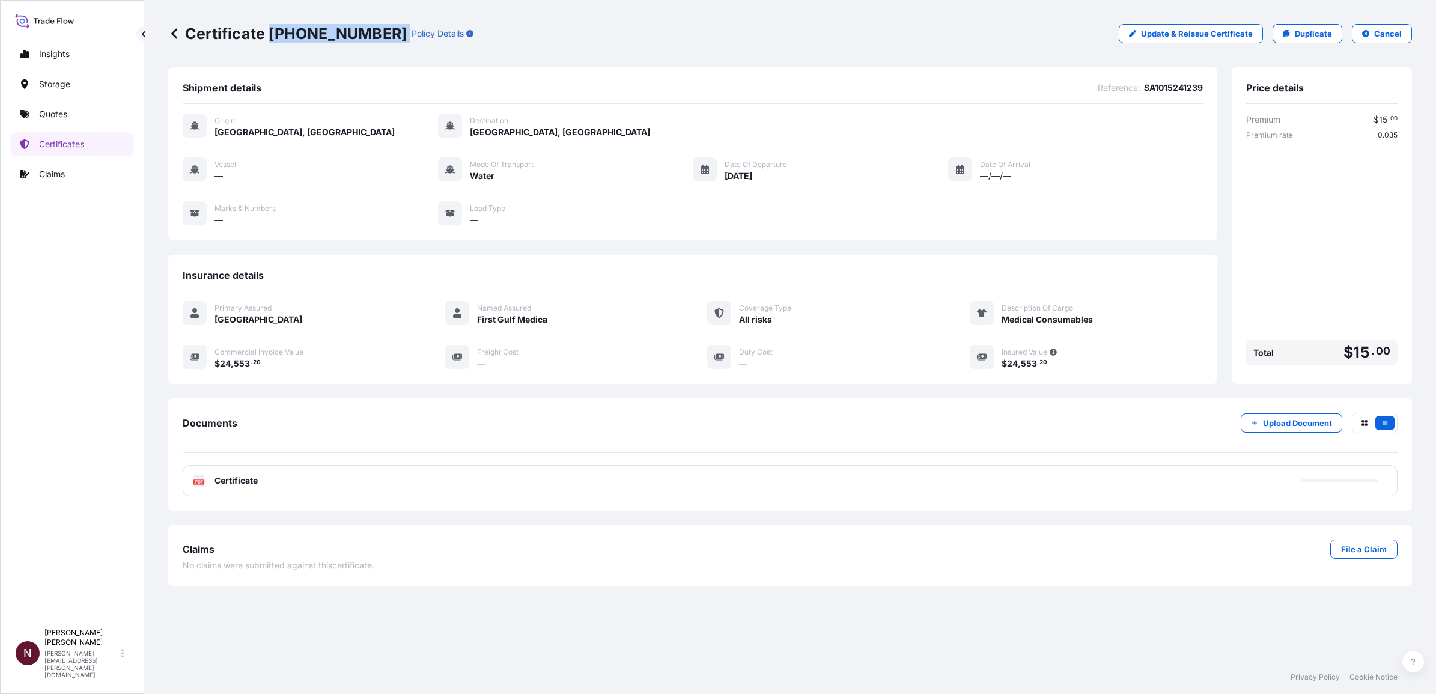
drag, startPoint x: 269, startPoint y: 30, endPoint x: 373, endPoint y: 40, distance: 104.4
click at [373, 40] on div "Certificate [PHONE_NUMBER] Policy Details" at bounding box center [320, 33] width 305 height 19
copy p "[PHONE_NUMBER]"
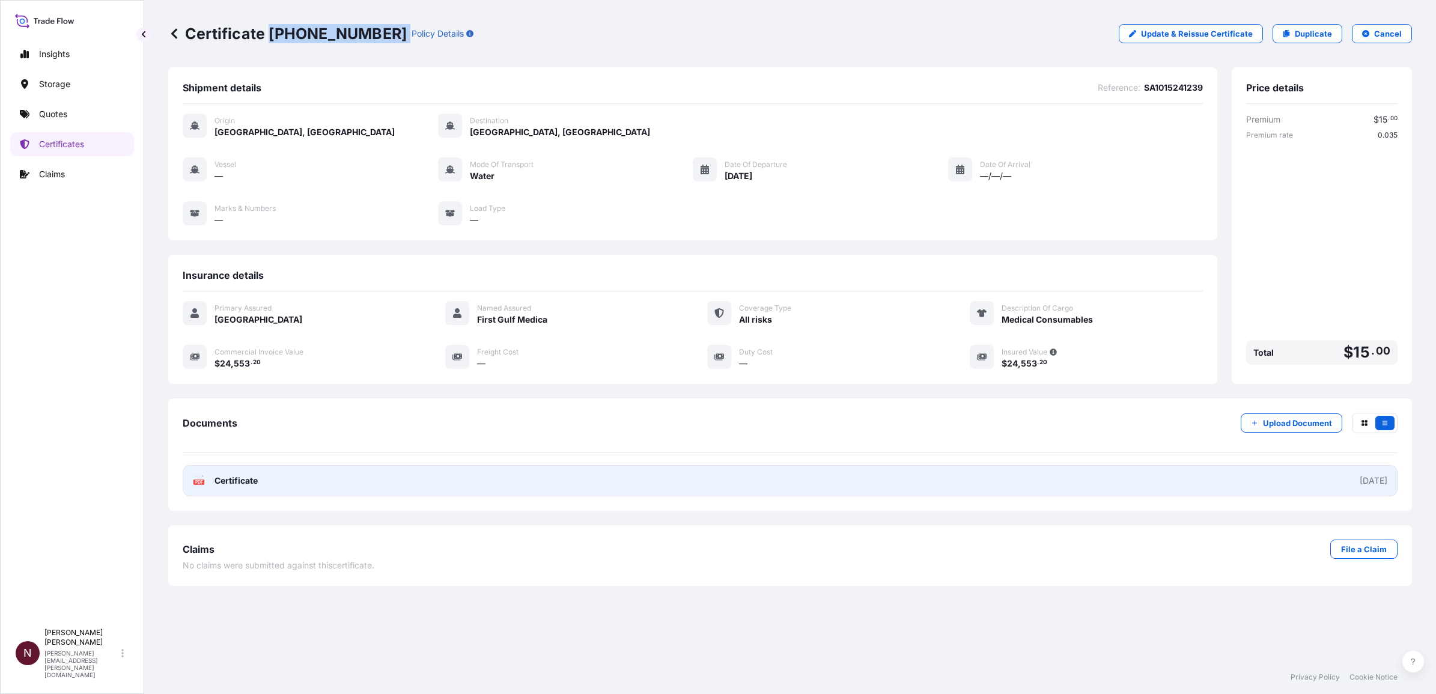
click at [1329, 481] on link "PDF Certificate [DATE]" at bounding box center [790, 480] width 1215 height 31
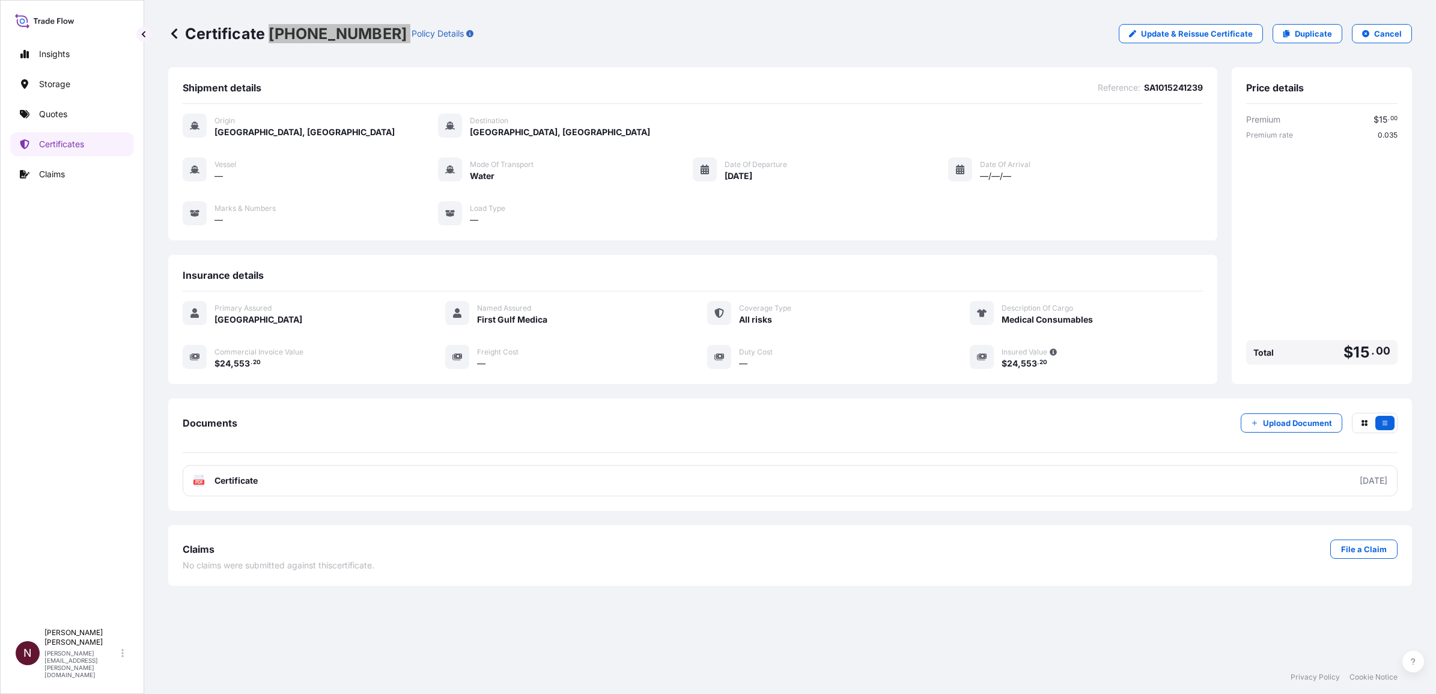
click at [1383, 187] on div "Premium $ 15 . 00 Premium rate 0.035 Total $ 15 . 00" at bounding box center [1321, 242] width 151 height 256
click at [65, 142] on p "Certificates" at bounding box center [61, 144] width 45 height 12
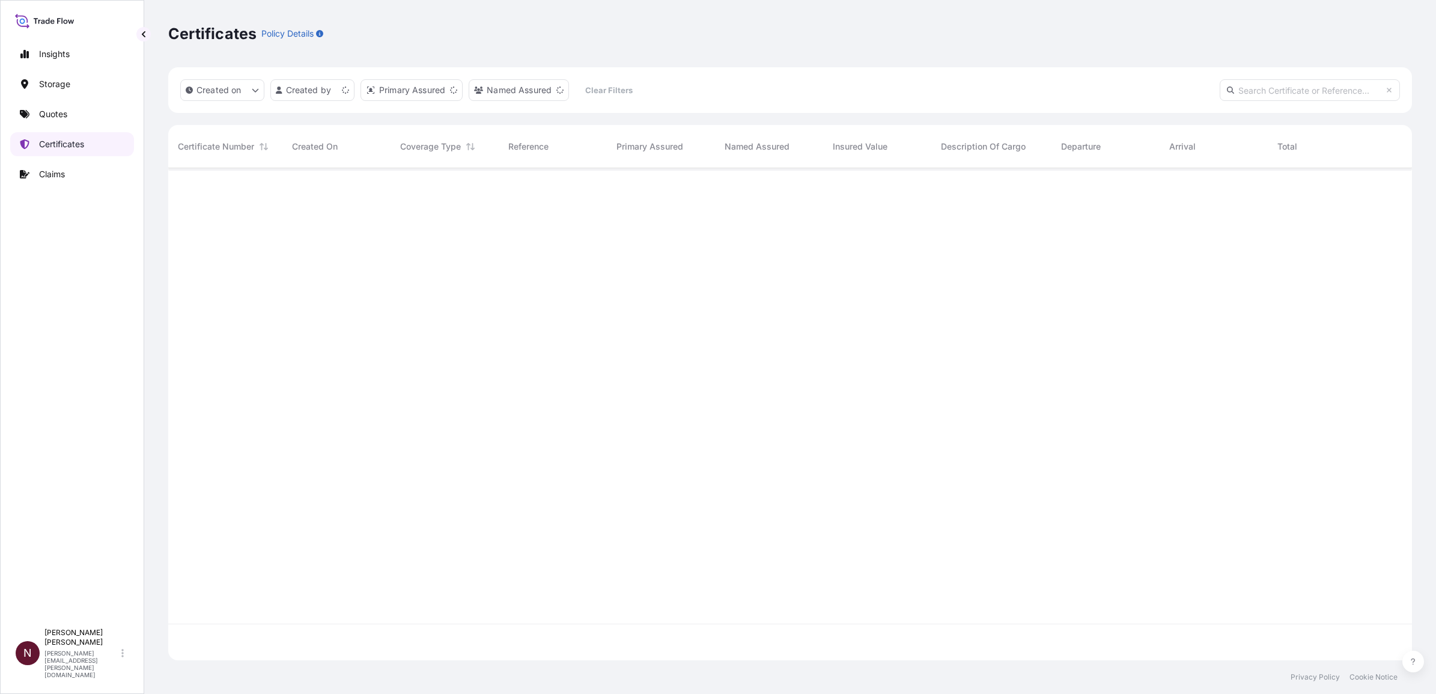
scroll to position [487, 1232]
